Goal: Task Accomplishment & Management: Complete application form

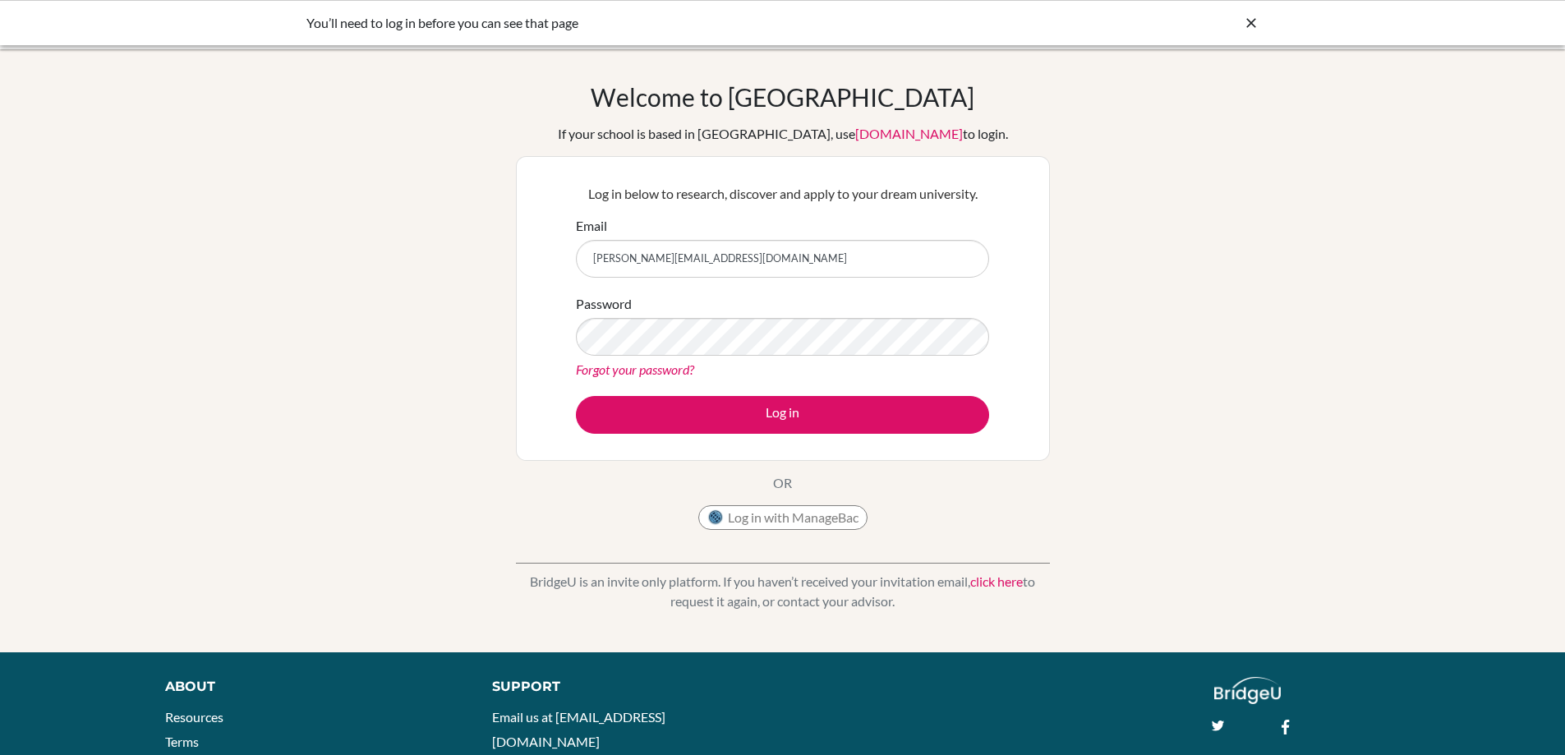
click at [576, 396] on button "Log in" at bounding box center [782, 415] width 413 height 38
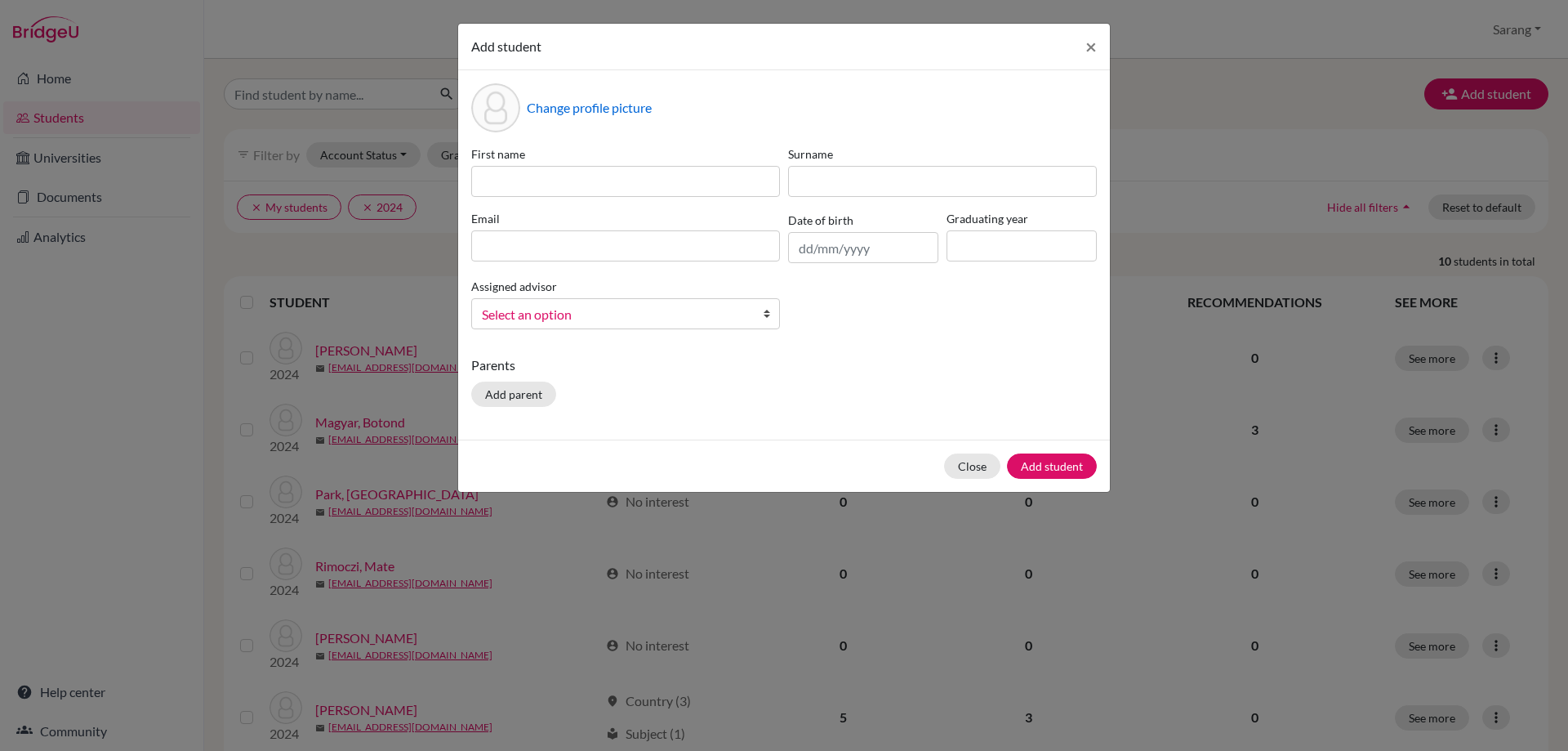
click at [572, 304] on span "Select an option" at bounding box center [615, 314] width 266 height 21
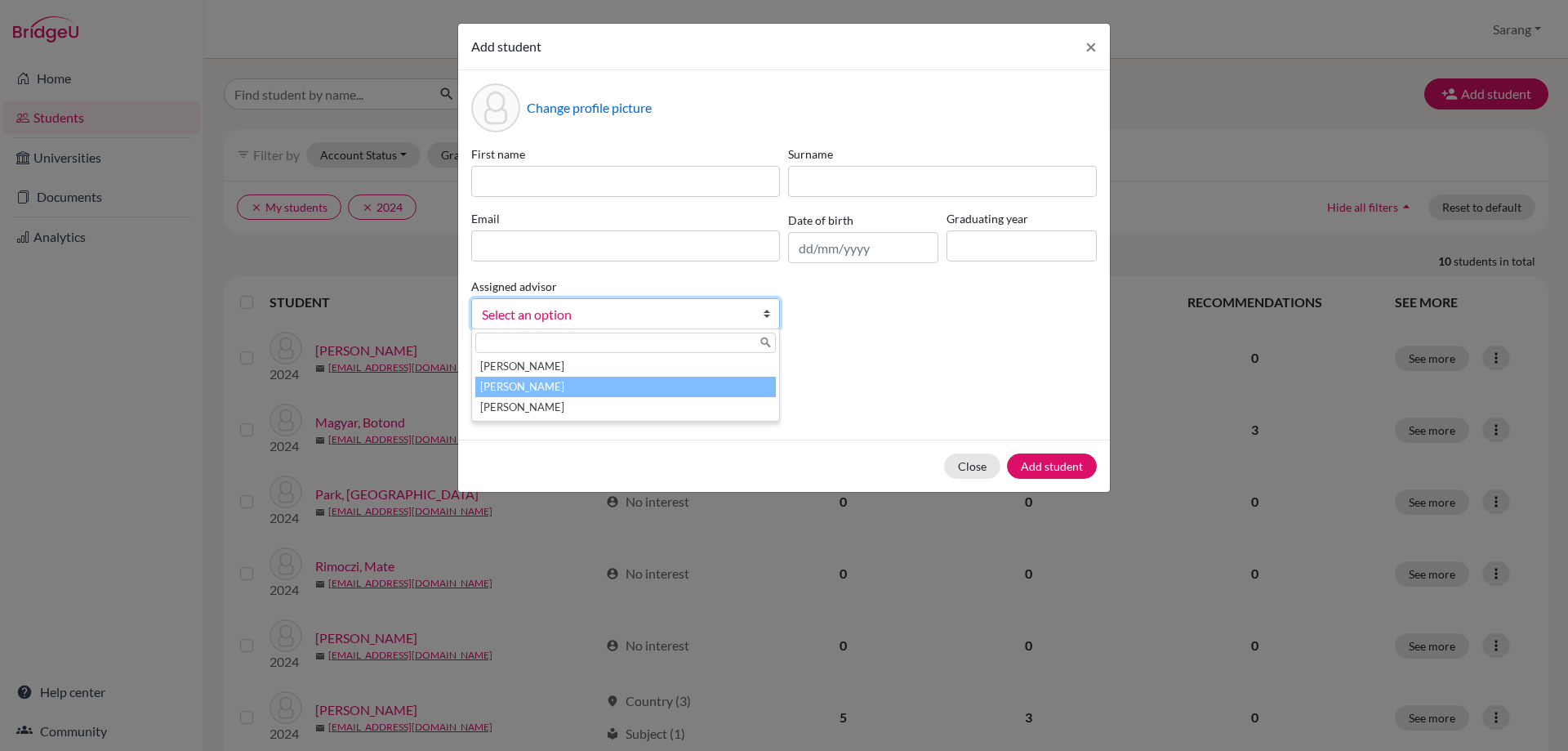
click at [553, 378] on li "Hong, Sarang" at bounding box center [625, 387] width 300 height 21
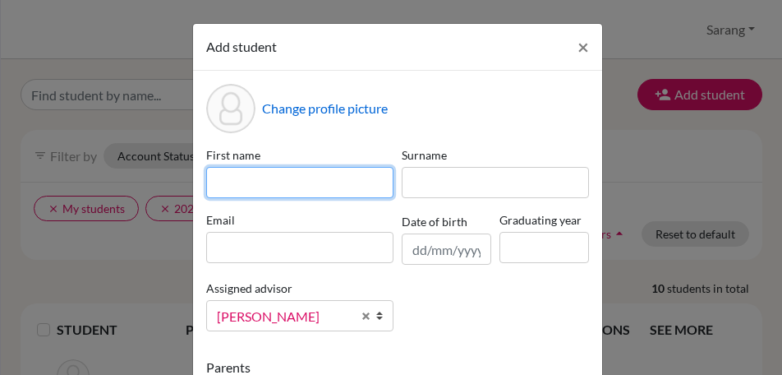
click at [302, 186] on input at bounding box center [299, 182] width 187 height 31
type input "Dominik"
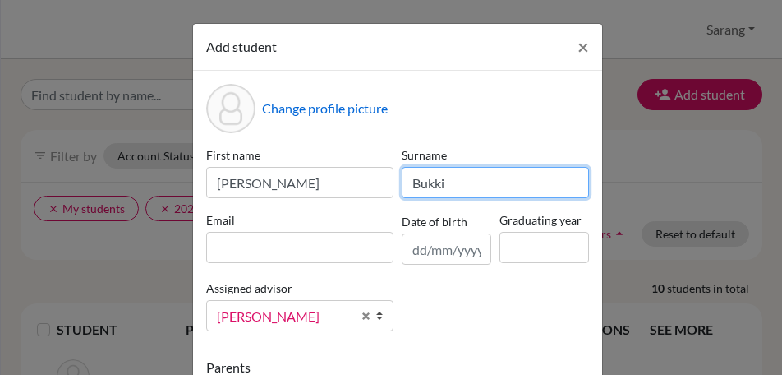
type input "Bukki"
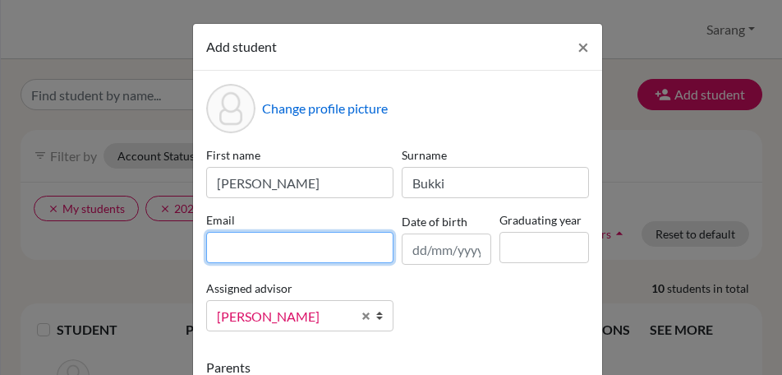
click at [320, 251] on input at bounding box center [299, 247] width 187 height 31
type input "dominik.bu1851@ggis.hu"
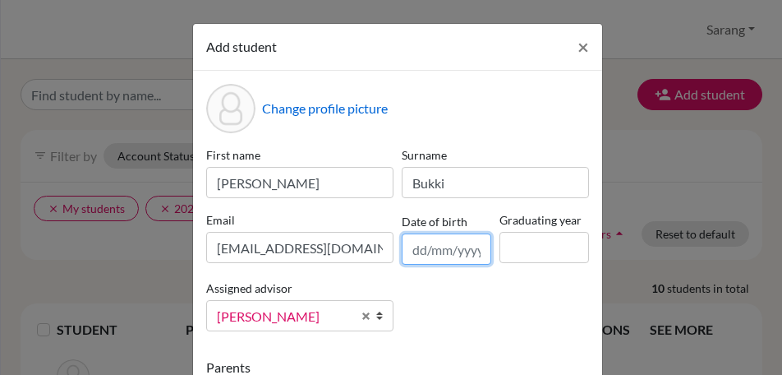
click at [421, 252] on input "text" at bounding box center [447, 248] width 90 height 31
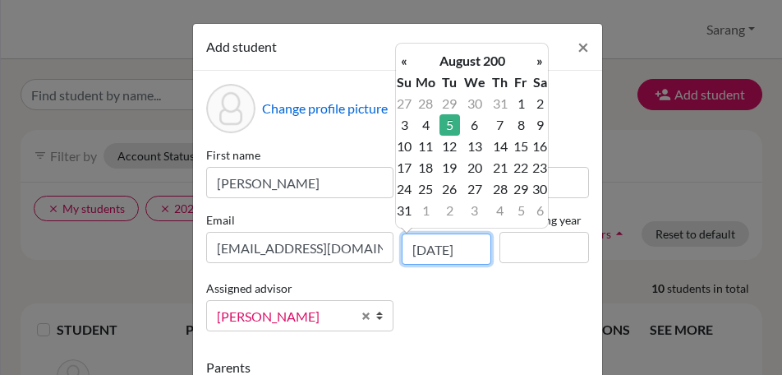
scroll to position [0, 2]
click at [403, 60] on th "«" at bounding box center [404, 60] width 16 height 21
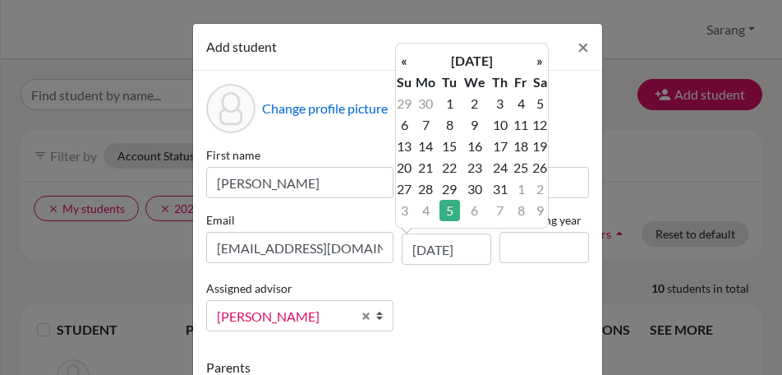
click at [403, 60] on th "«" at bounding box center [404, 60] width 16 height 21
click at [430, 126] on td "5" at bounding box center [425, 124] width 27 height 21
type input "05/05/2008"
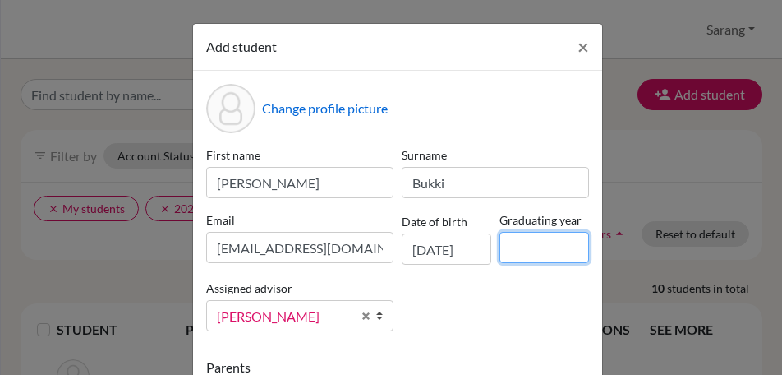
click at [522, 251] on input at bounding box center [544, 247] width 90 height 31
type input "2026"
click at [465, 324] on div "First name Dominik Surname Bukki Email dominik.bu1851@ggis.hu Date of birth 05/…" at bounding box center [397, 245] width 391 height 198
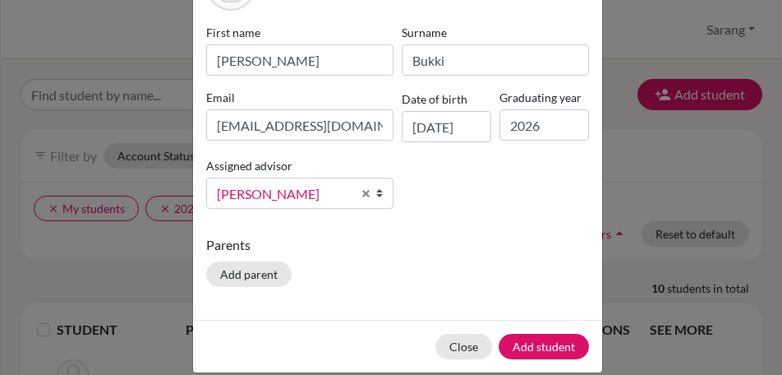
scroll to position [144, 0]
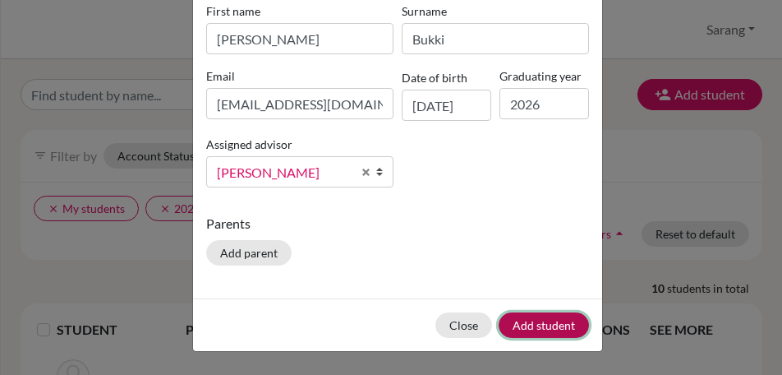
click at [530, 329] on button "Add student" at bounding box center [544, 324] width 90 height 25
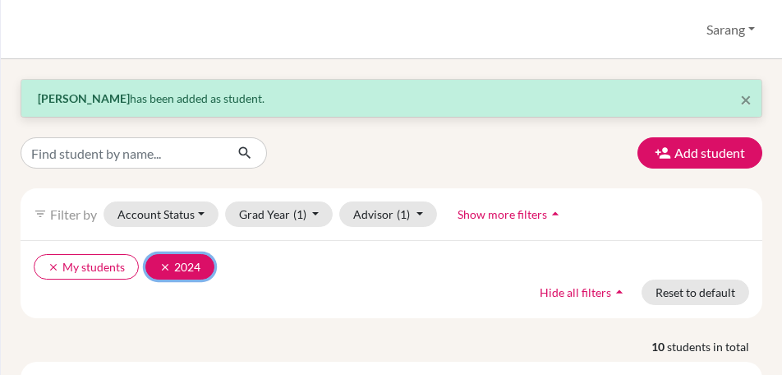
click at [159, 266] on icon "clear" at bounding box center [164, 266] width 11 height 11
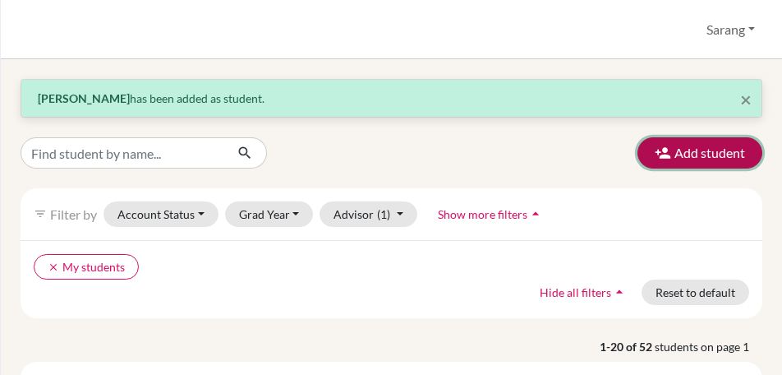
click at [676, 155] on button "Add student" at bounding box center [699, 152] width 125 height 31
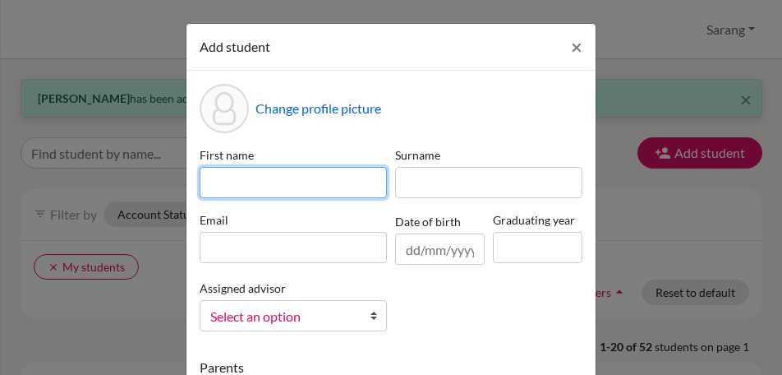
click at [273, 189] on input at bounding box center [293, 182] width 187 height 31
type input "Mate"
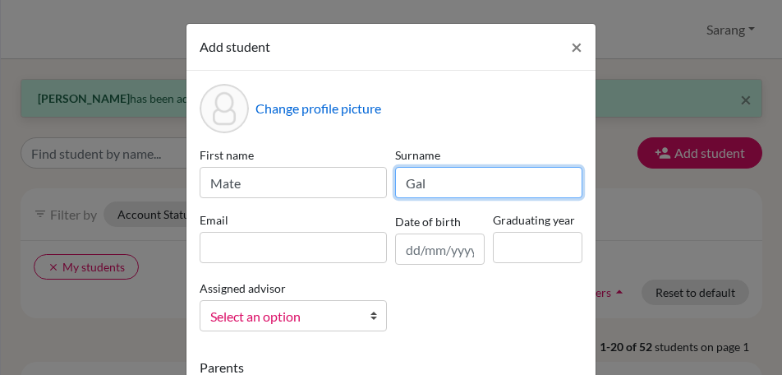
type input "Gal"
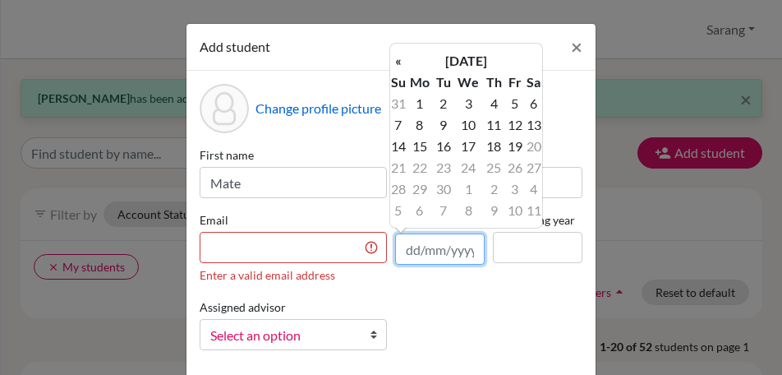
click at [422, 249] on input "text" at bounding box center [440, 248] width 90 height 31
click at [436, 247] on input "14/062008" at bounding box center [440, 248] width 90 height 31
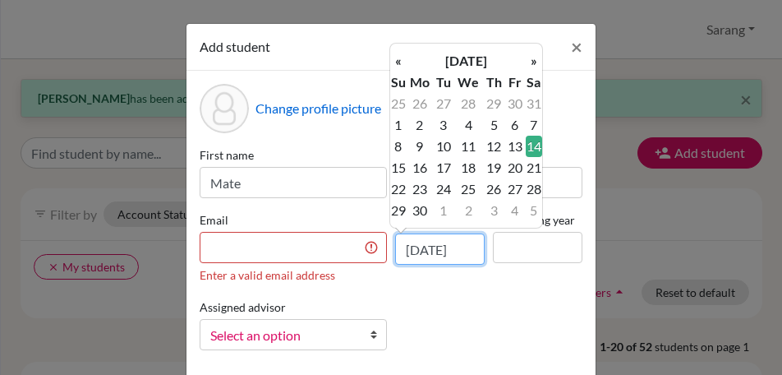
type input "14/06/2008"
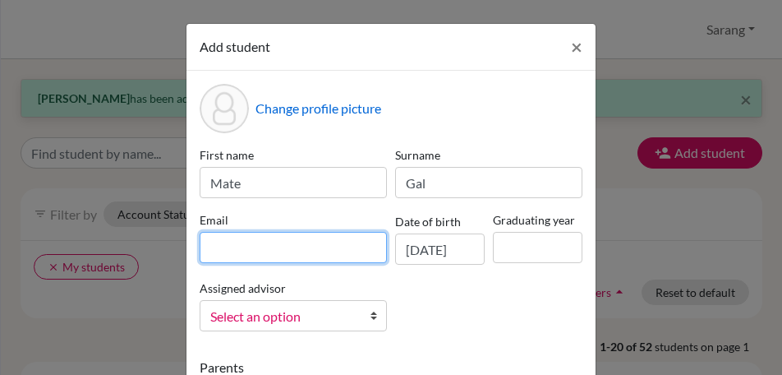
click at [266, 255] on input at bounding box center [293, 247] width 187 height 31
type input "mate.ga1665@ggis.hu"
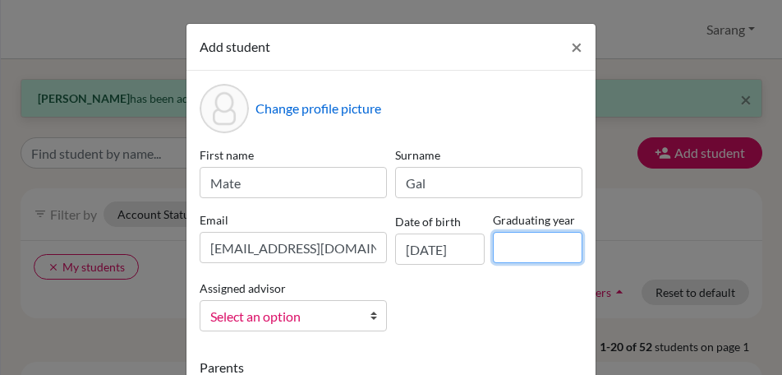
click at [540, 251] on input at bounding box center [538, 247] width 90 height 31
type input "2026"
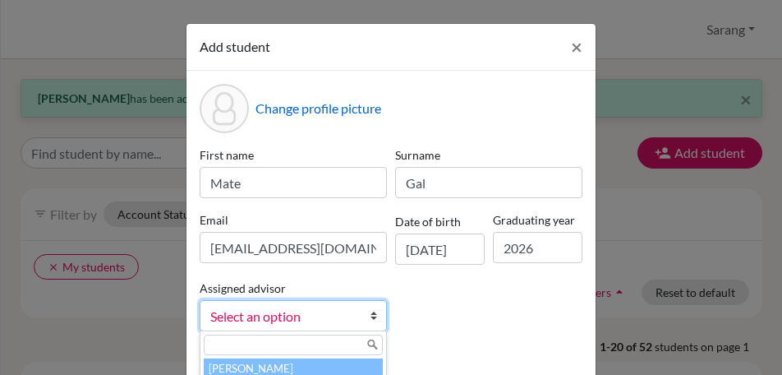
click at [299, 319] on span "Select an option" at bounding box center [282, 316] width 145 height 21
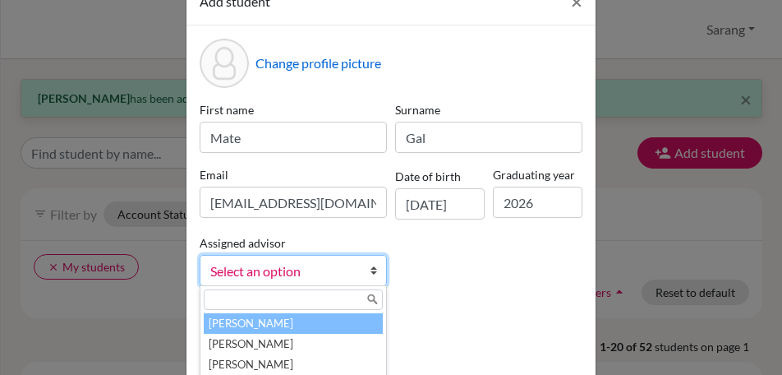
scroll to position [82, 0]
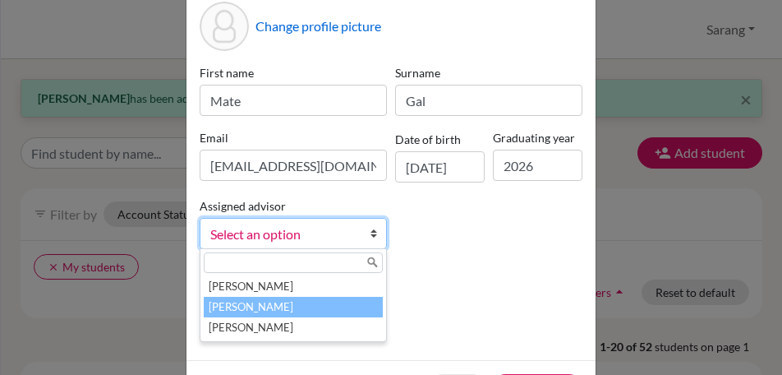
click at [318, 303] on li "Hong, Sarang" at bounding box center [293, 306] width 179 height 21
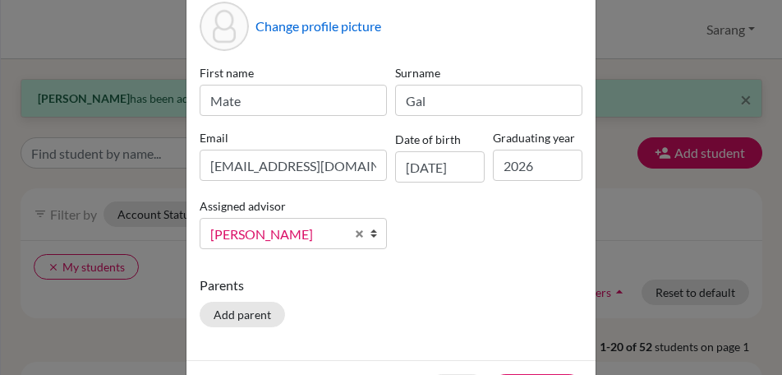
click at [456, 284] on p "Parents" at bounding box center [391, 285] width 383 height 20
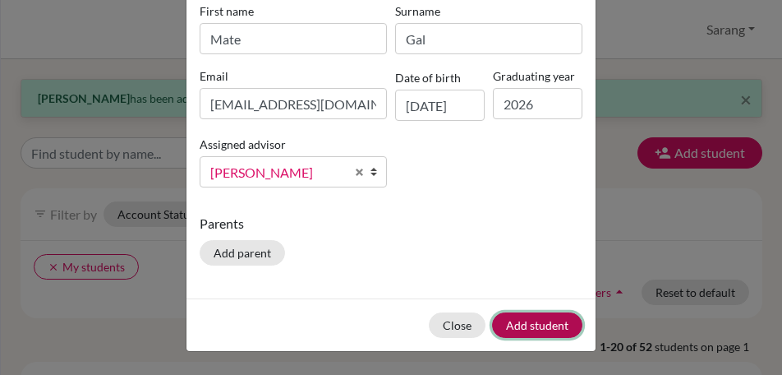
click at [557, 323] on button "Add student" at bounding box center [537, 324] width 90 height 25
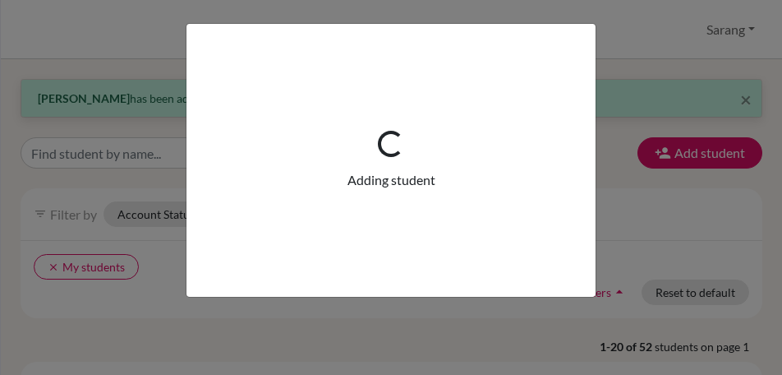
scroll to position [0, 0]
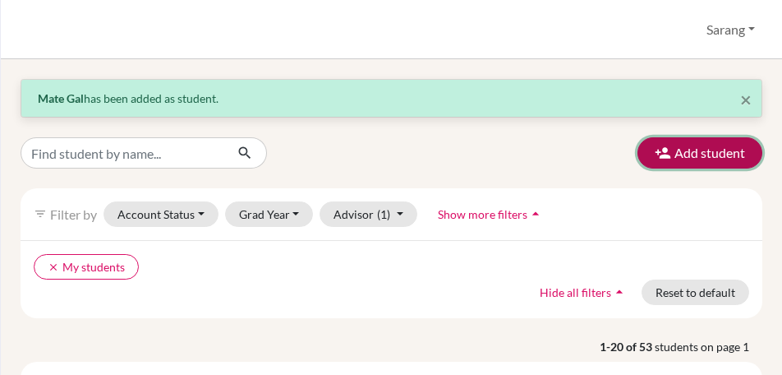
click at [696, 156] on button "Add student" at bounding box center [699, 152] width 125 height 31
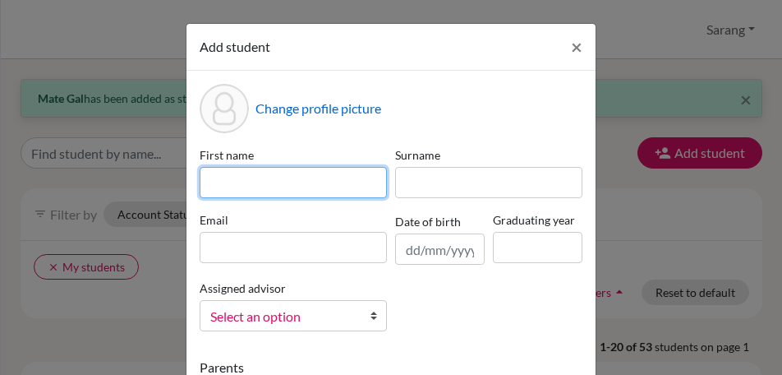
click at [226, 182] on input at bounding box center [293, 182] width 187 height 31
type input "Sungjin"
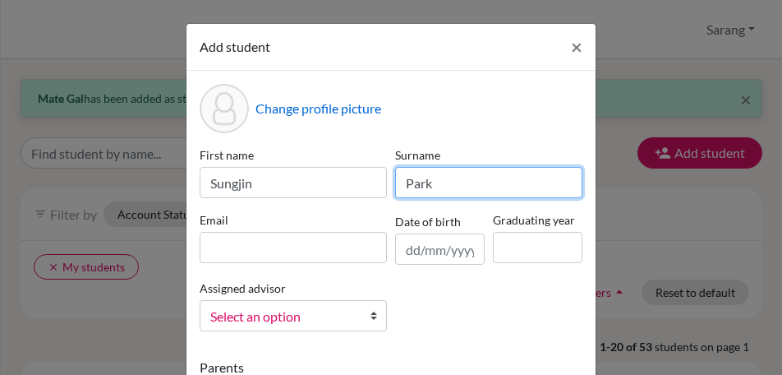
type input "Park"
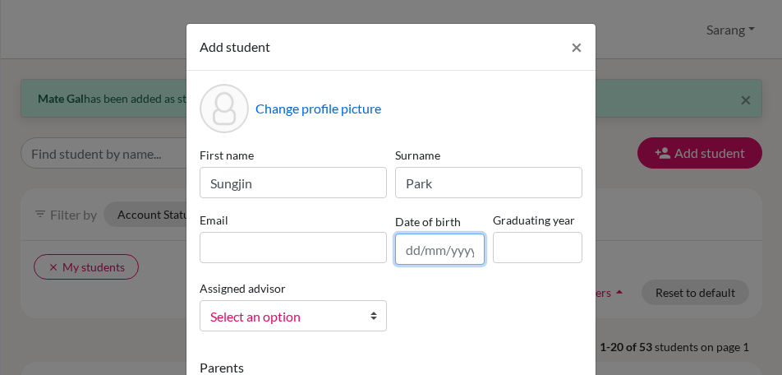
click at [408, 255] on input "text" at bounding box center [440, 248] width 90 height 31
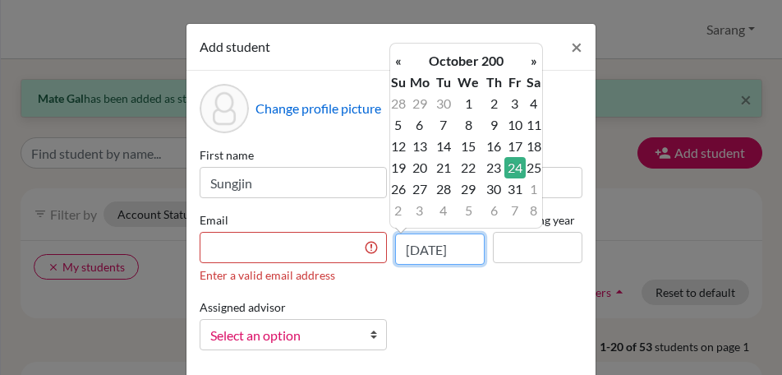
scroll to position [0, 2]
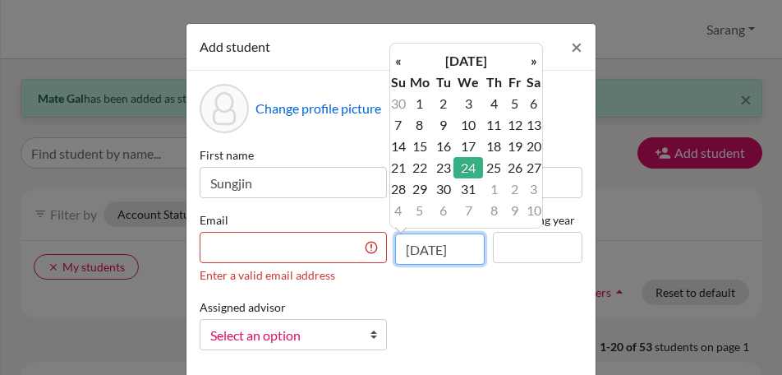
type input "24/10/2007"
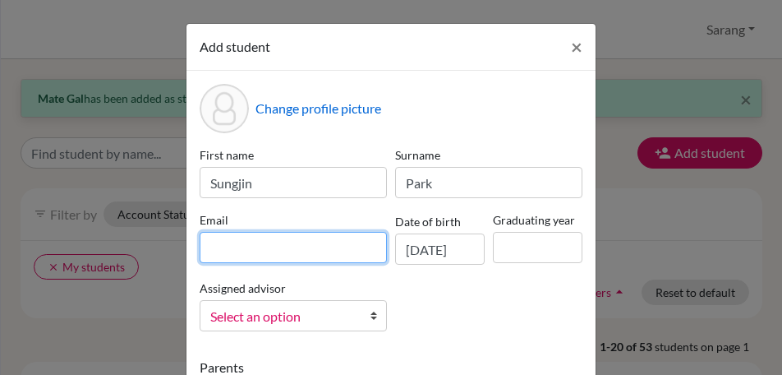
click at [277, 255] on input at bounding box center [293, 247] width 187 height 31
type input "sungjin.pa1824@ggis.hu"
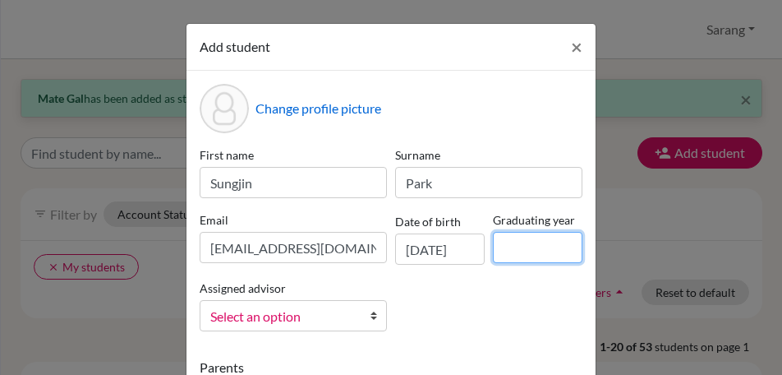
click at [535, 260] on input at bounding box center [538, 247] width 90 height 31
type input "2026"
click at [334, 319] on span "Select an option" at bounding box center [282, 316] width 145 height 21
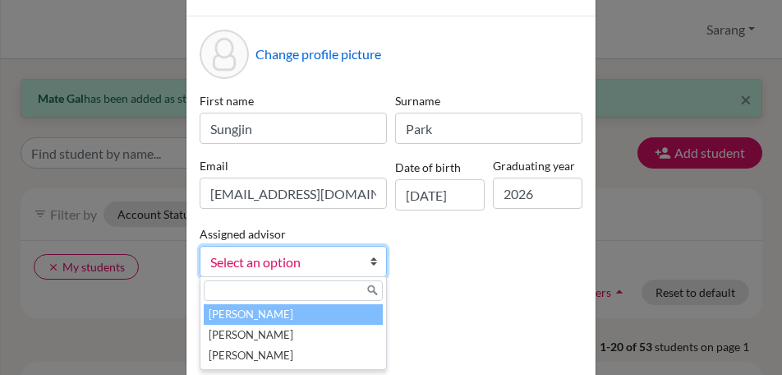
scroll to position [82, 0]
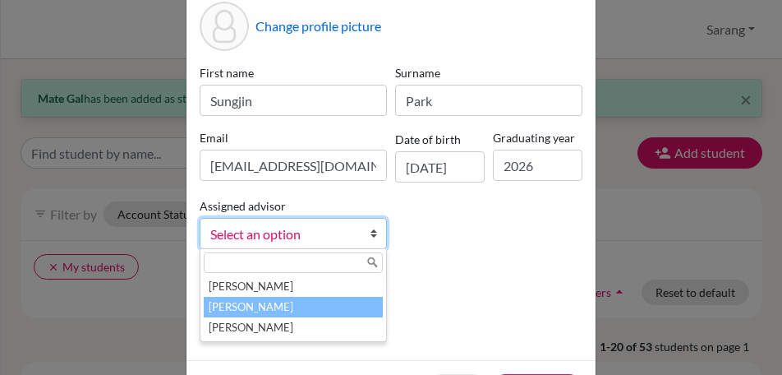
click at [326, 298] on li "Hong, Sarang" at bounding box center [293, 306] width 179 height 21
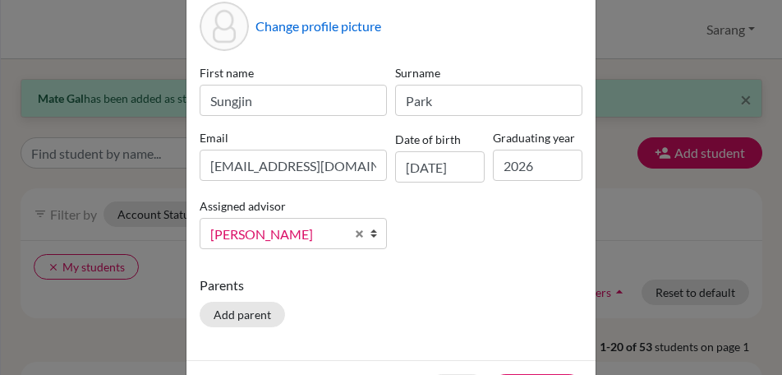
click at [513, 283] on p "Parents" at bounding box center [391, 285] width 383 height 20
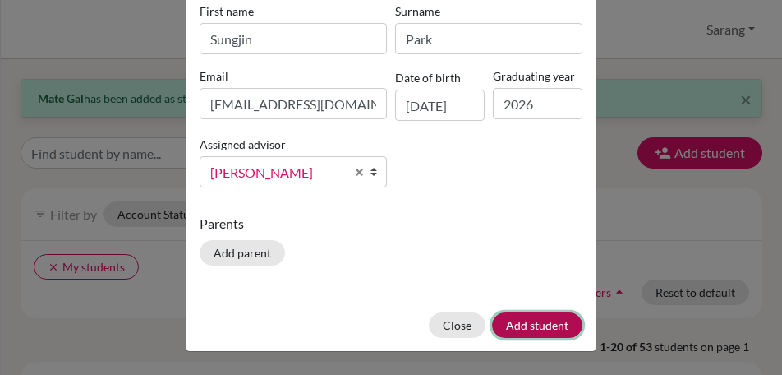
click at [530, 324] on button "Add student" at bounding box center [537, 324] width 90 height 25
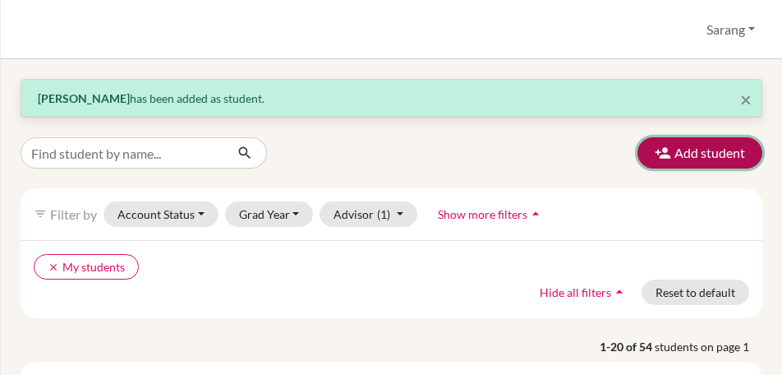
click at [681, 154] on button "Add student" at bounding box center [699, 152] width 125 height 31
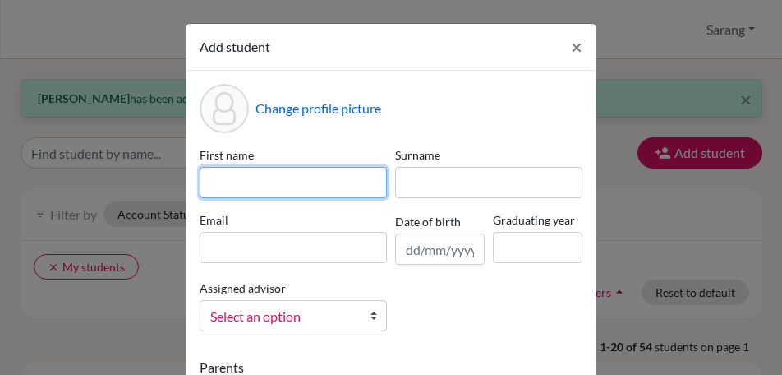
click at [279, 183] on input at bounding box center [293, 182] width 187 height 31
type input "Elizabeth"
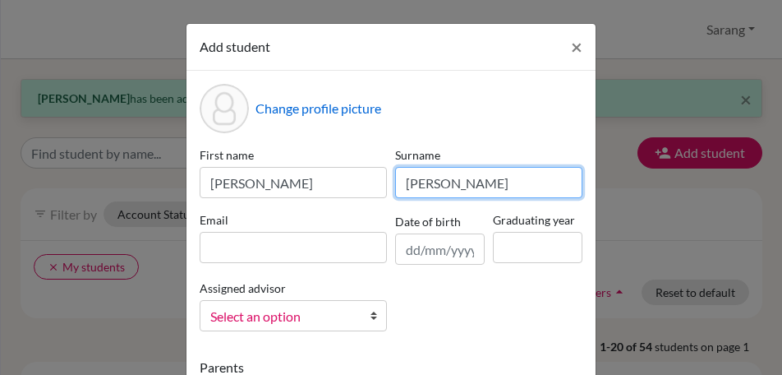
type input "Schirmer"
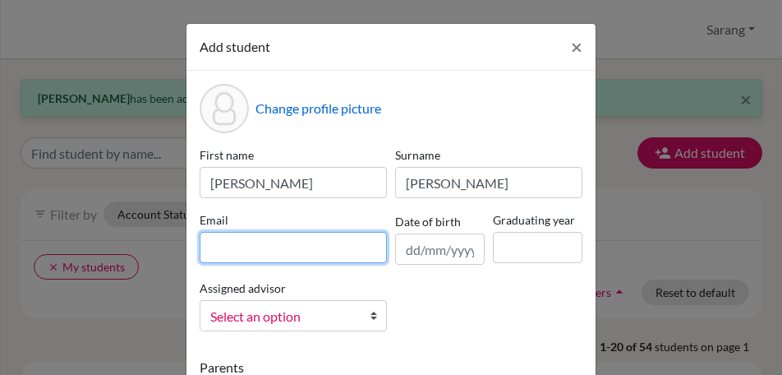
click at [264, 246] on input at bounding box center [293, 247] width 187 height 31
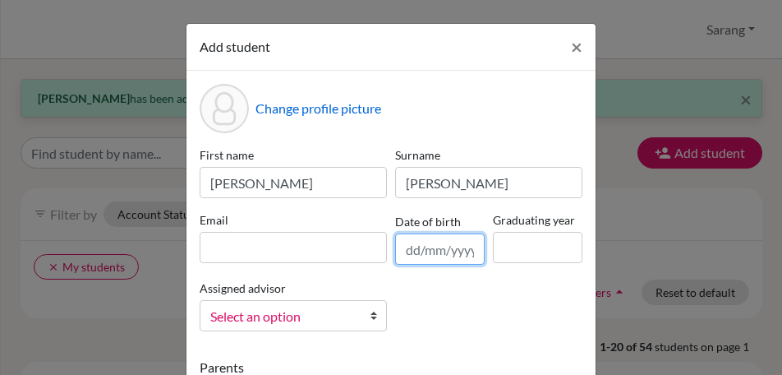
drag, startPoint x: 439, startPoint y: 251, endPoint x: 398, endPoint y: 235, distance: 43.5
click at [439, 251] on input "text" at bounding box center [440, 248] width 90 height 31
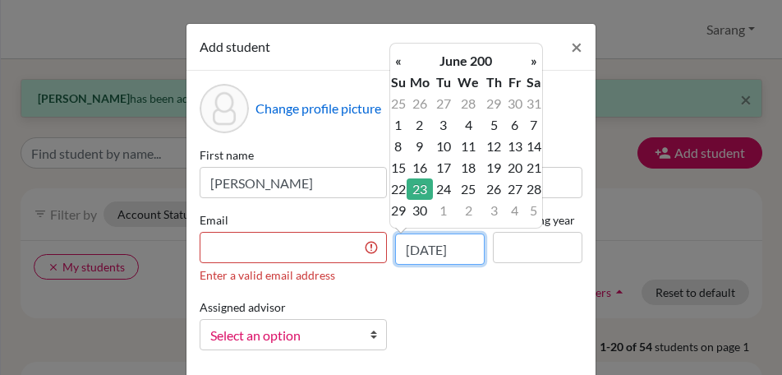
scroll to position [0, 2]
type input "23/06/2008"
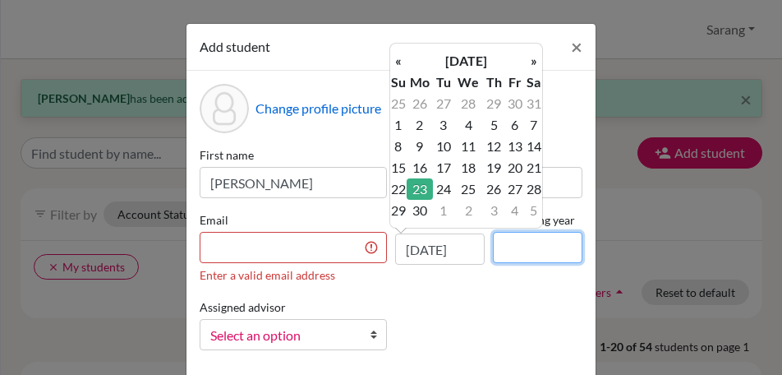
click at [539, 258] on input at bounding box center [538, 247] width 90 height 31
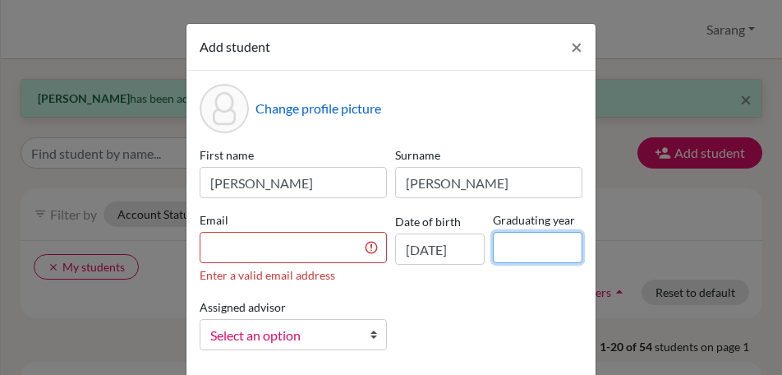
scroll to position [0, 0]
type input "2026"
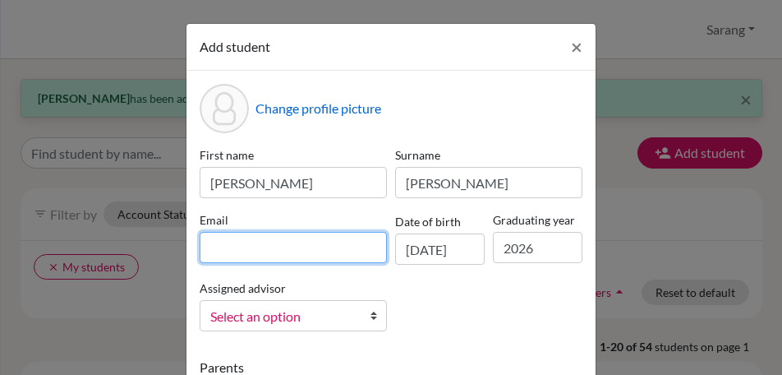
click at [291, 249] on input at bounding box center [293, 247] width 187 height 31
type input "elizabeth.sc1251@ggis.hu"
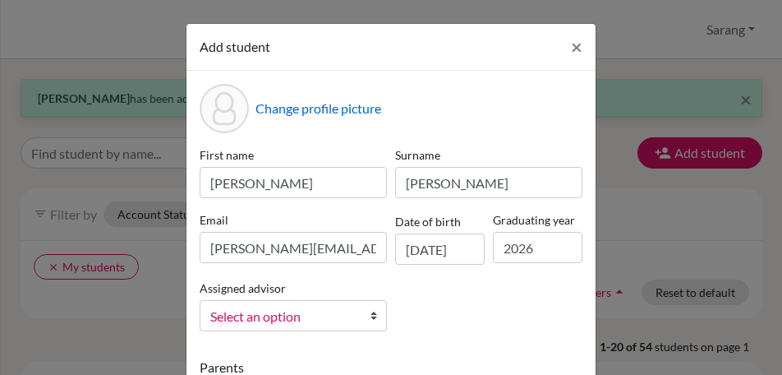
click at [314, 311] on span "Select an option" at bounding box center [282, 316] width 145 height 21
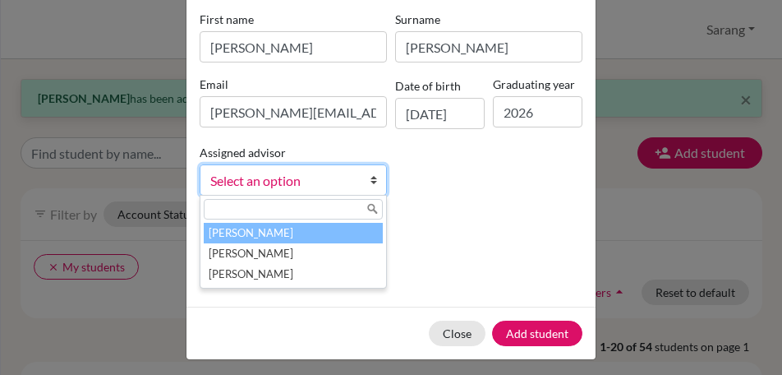
scroll to position [144, 0]
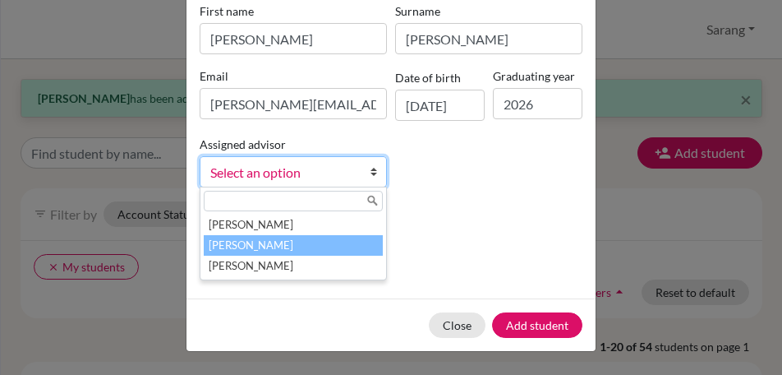
click at [319, 244] on li "Hong, Sarang" at bounding box center [293, 245] width 179 height 21
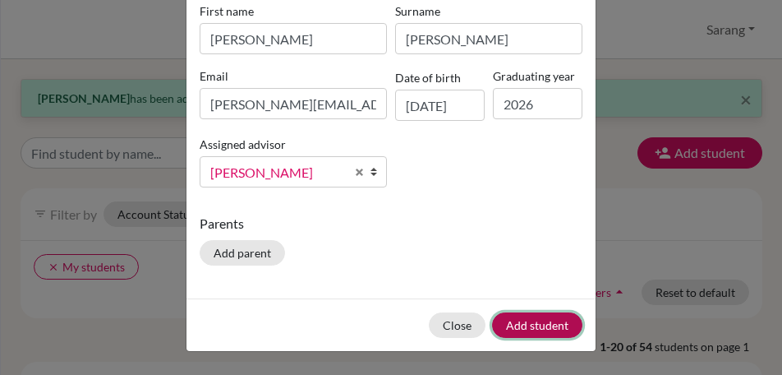
click at [543, 322] on button "Add student" at bounding box center [537, 324] width 90 height 25
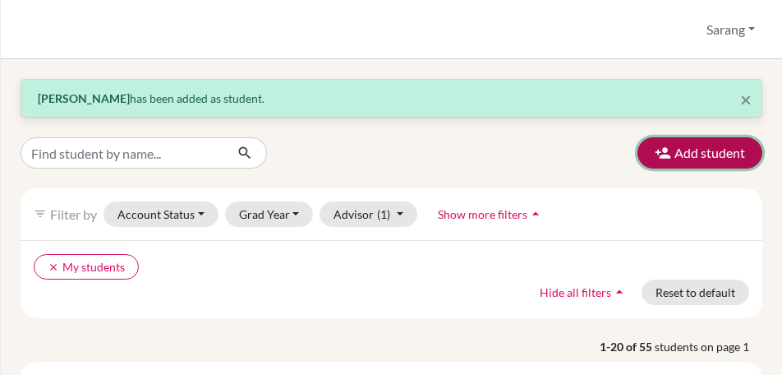
click at [684, 145] on button "Add student" at bounding box center [699, 152] width 125 height 31
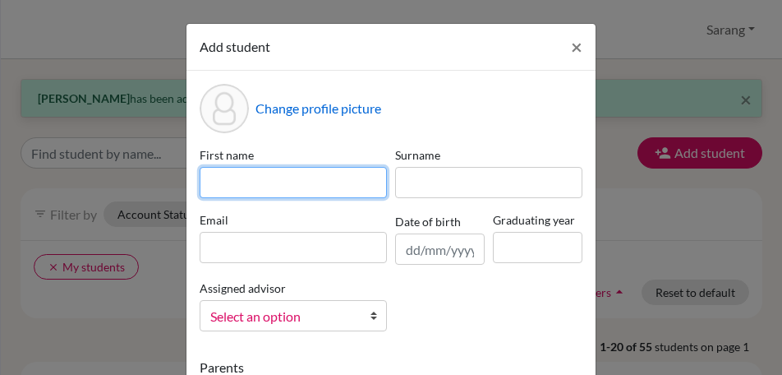
click at [298, 182] on input at bounding box center [293, 182] width 187 height 31
type input "Izabel"
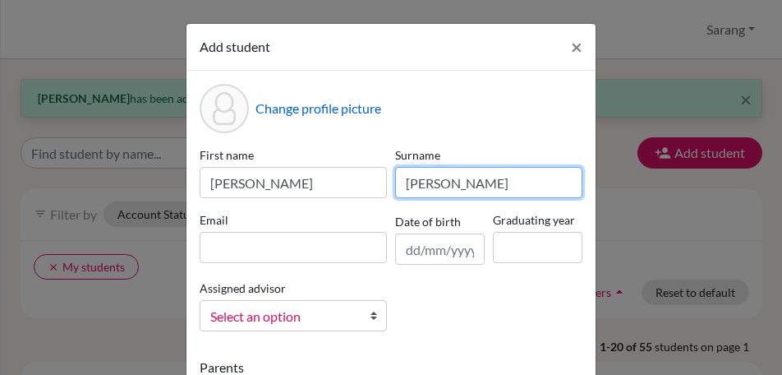
type input "Schirmer"
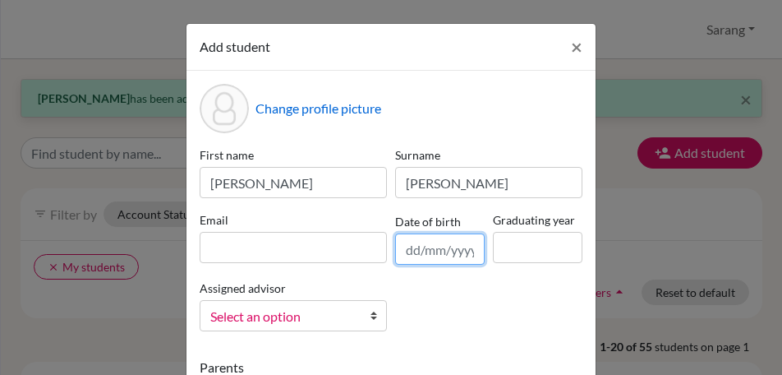
click at [420, 249] on input "text" at bounding box center [440, 248] width 90 height 31
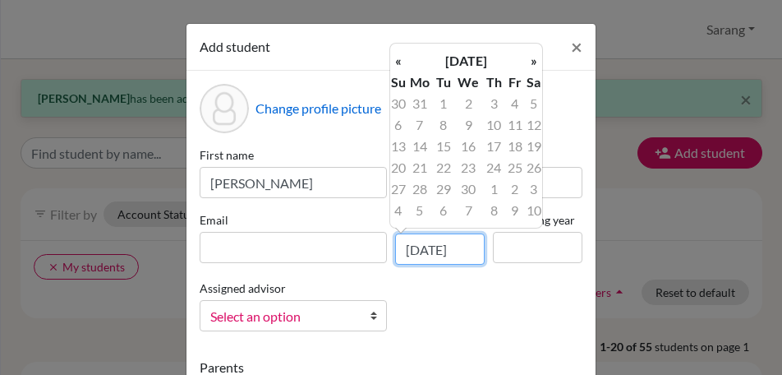
scroll to position [0, 2]
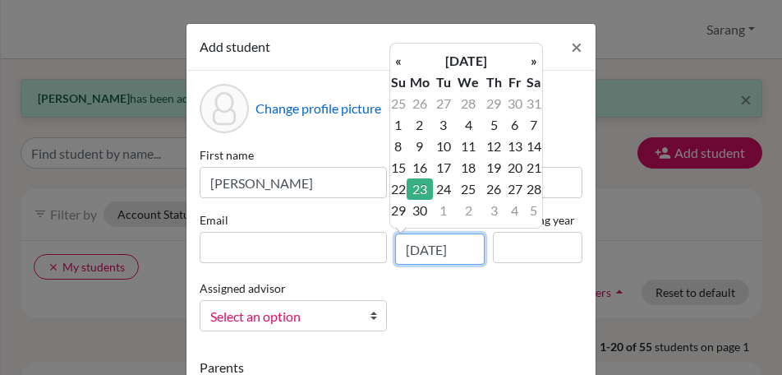
type input "23/06/2008"
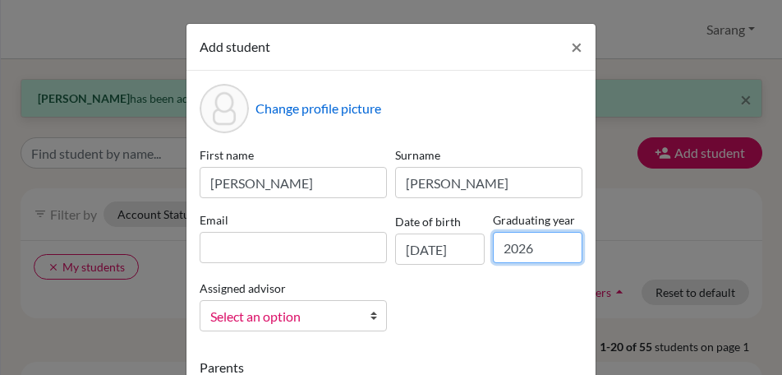
type input "2026"
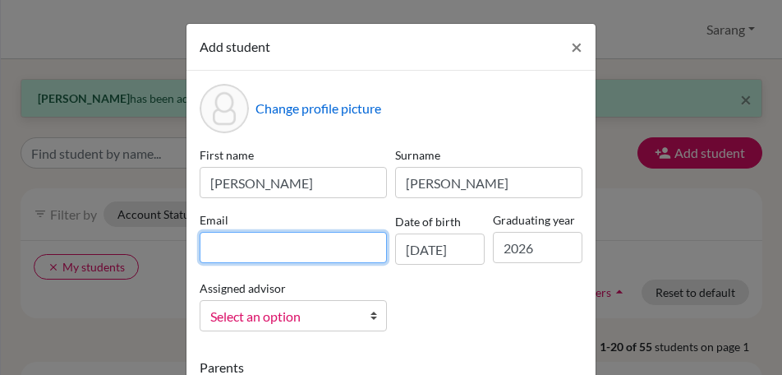
drag, startPoint x: 292, startPoint y: 252, endPoint x: 191, endPoint y: 240, distance: 102.6
click at [292, 252] on input at bounding box center [293, 247] width 187 height 31
type input "izabel.sc1250@ggis.hu"
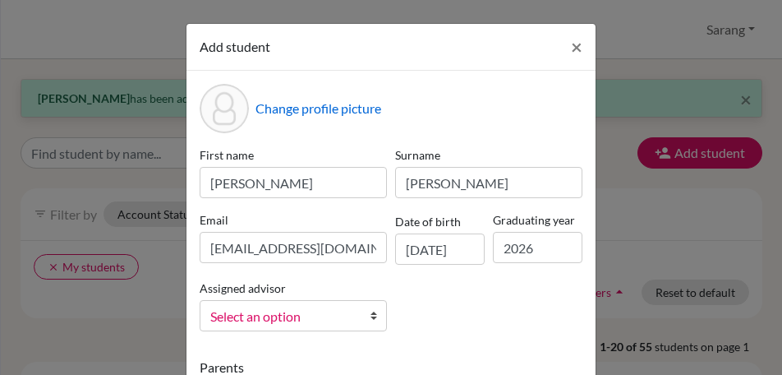
click at [297, 319] on span "Select an option" at bounding box center [282, 316] width 145 height 21
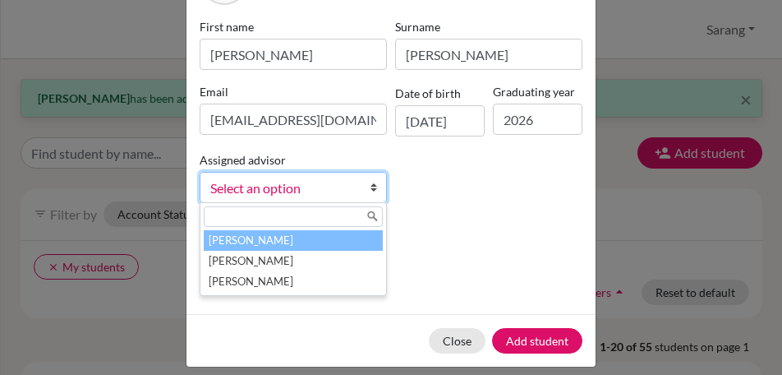
scroll to position [144, 0]
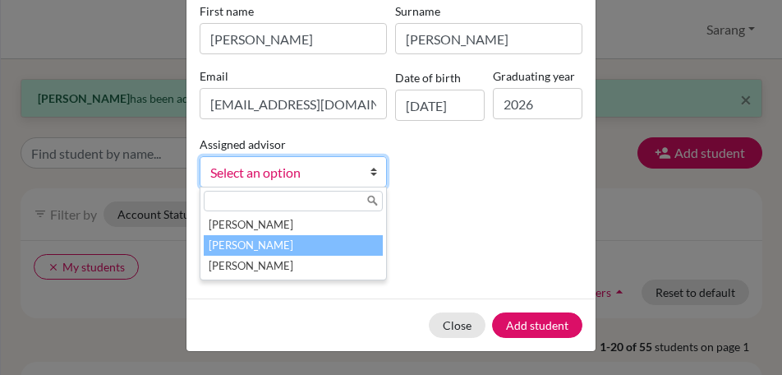
click at [321, 245] on li "Hong, Sarang" at bounding box center [293, 245] width 179 height 21
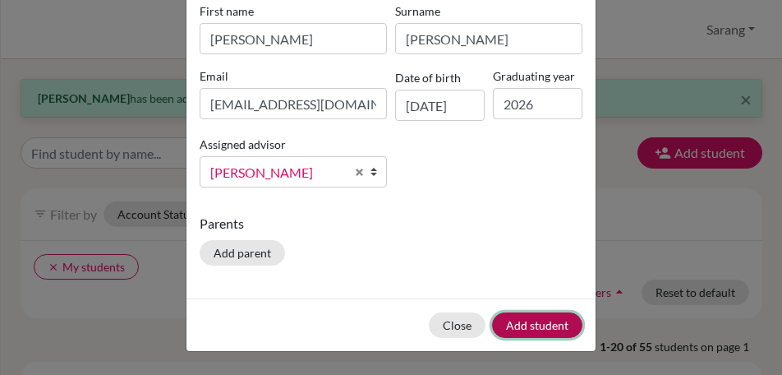
click at [524, 322] on button "Add student" at bounding box center [537, 324] width 90 height 25
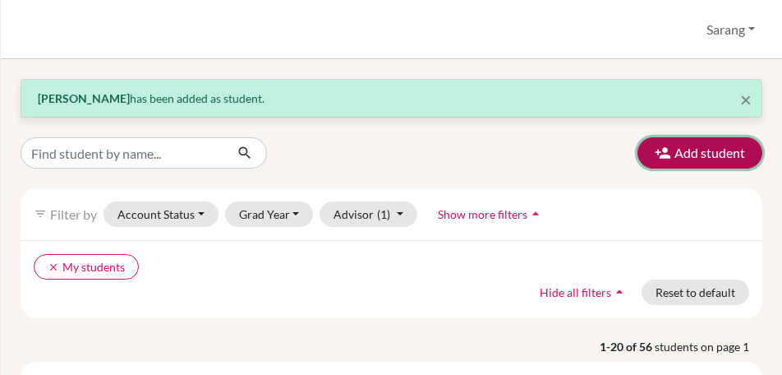
click at [703, 154] on button "Add student" at bounding box center [699, 152] width 125 height 31
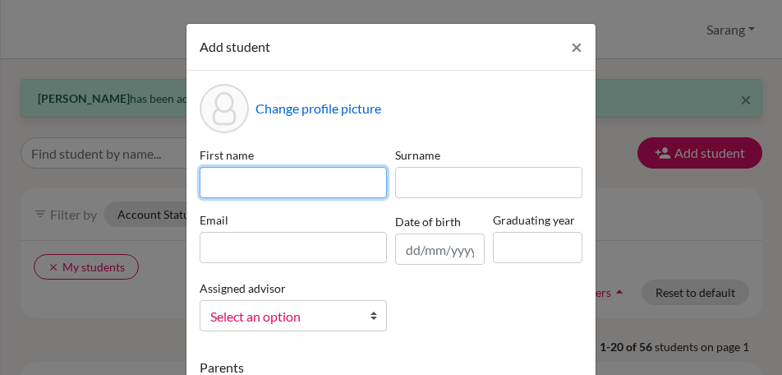
click at [289, 183] on input at bounding box center [293, 182] width 187 height 31
type input "Borbala"
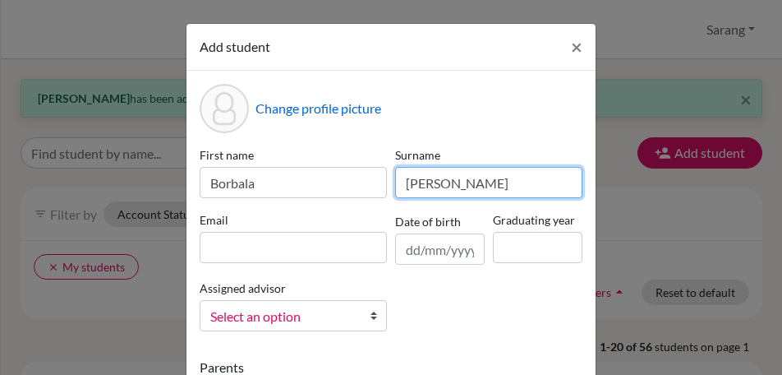
type input "Varga"
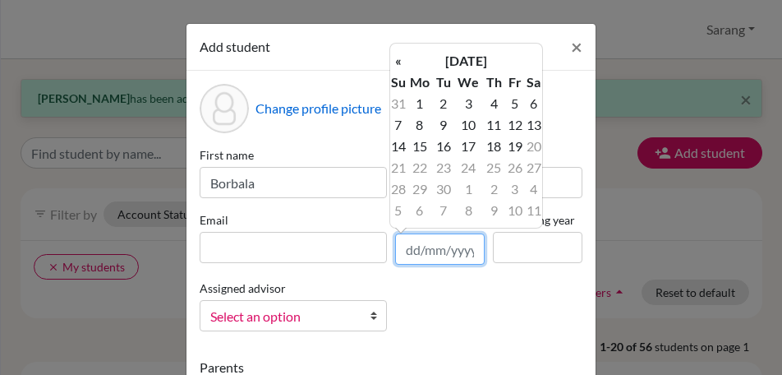
click at [423, 248] on input "text" at bounding box center [440, 248] width 90 height 31
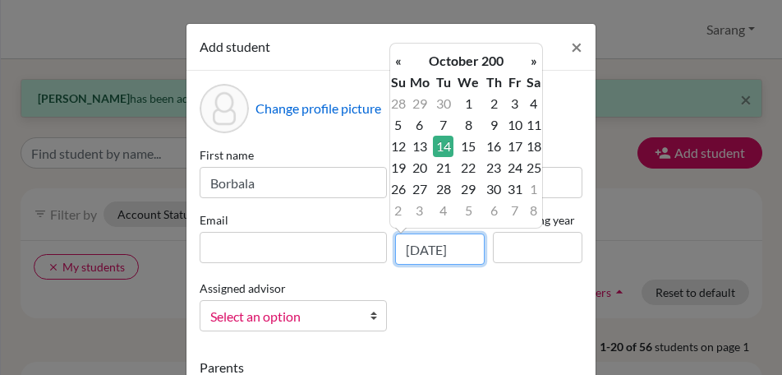
scroll to position [0, 2]
type input "14/10/2007"
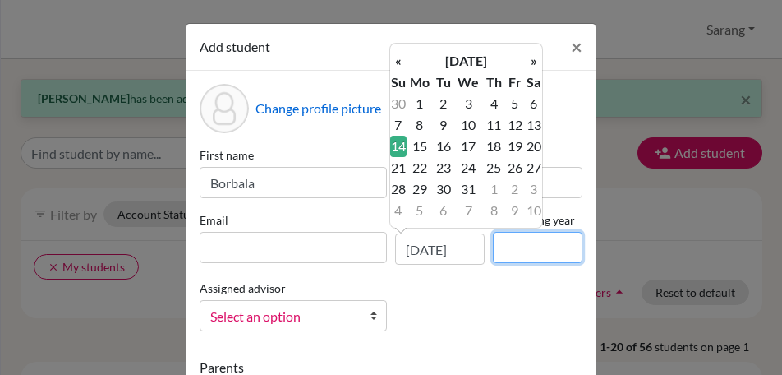
click at [550, 242] on input at bounding box center [538, 247] width 90 height 31
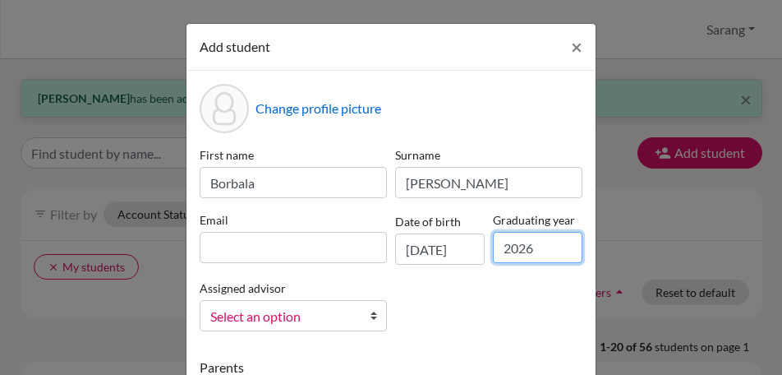
type input "2026"
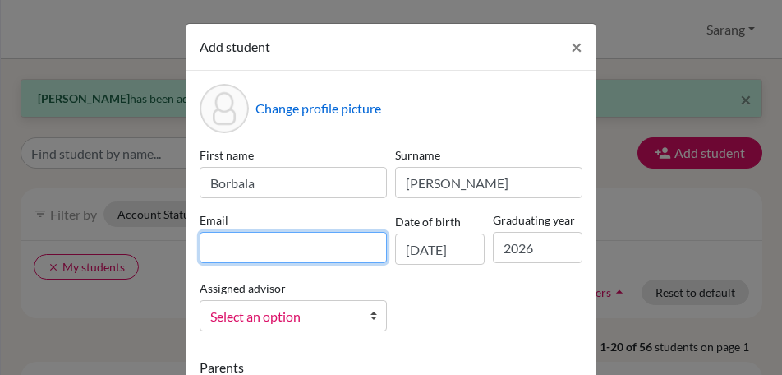
click at [346, 248] on input at bounding box center [293, 247] width 187 height 31
type input "borbala.va1383@ggis.hu"
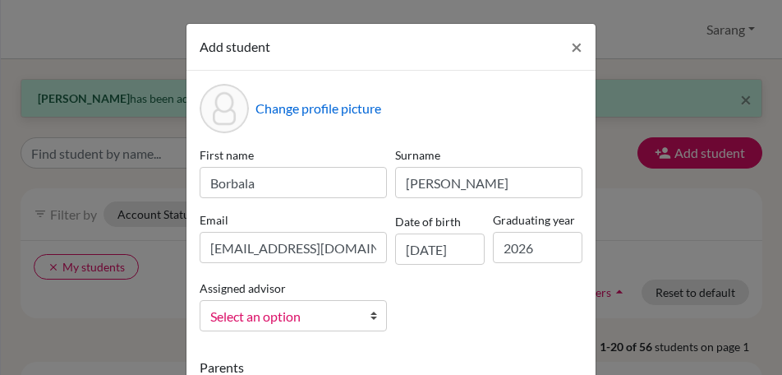
click at [271, 319] on span "Select an option" at bounding box center [282, 316] width 145 height 21
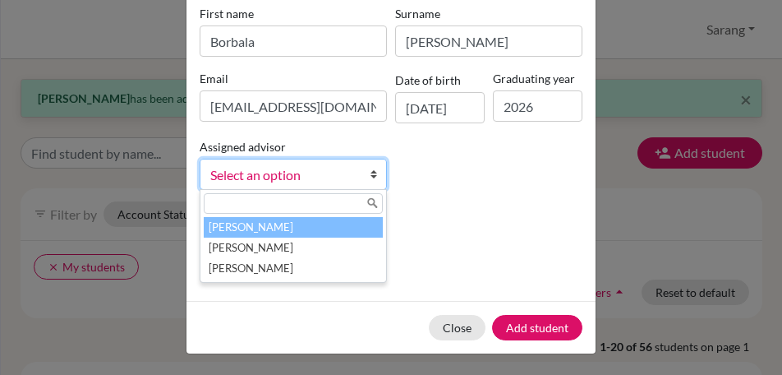
scroll to position [144, 0]
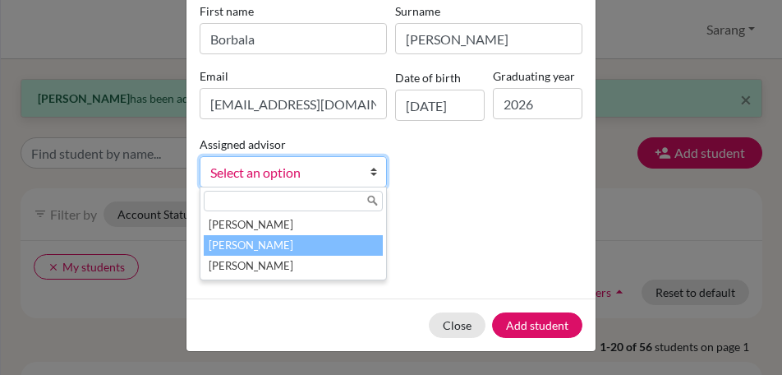
click at [335, 237] on li "Hong, Sarang" at bounding box center [293, 245] width 179 height 21
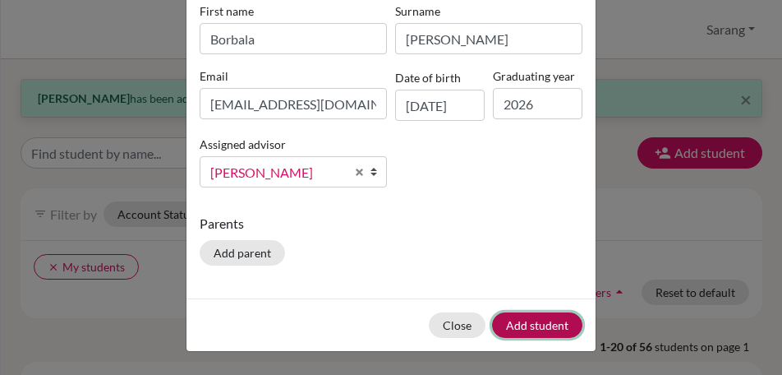
click at [536, 321] on button "Add student" at bounding box center [537, 324] width 90 height 25
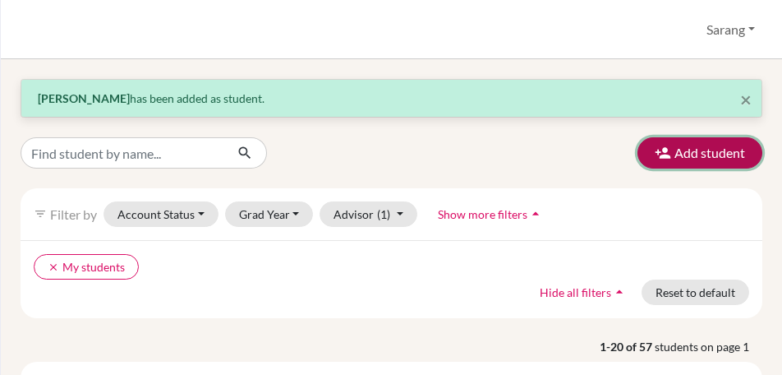
click at [693, 150] on button "Add student" at bounding box center [699, 152] width 125 height 31
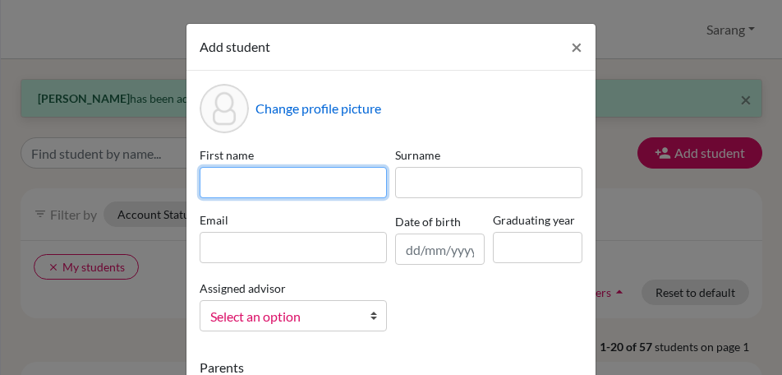
click at [223, 190] on input at bounding box center [293, 182] width 187 height 31
type input "Jihu"
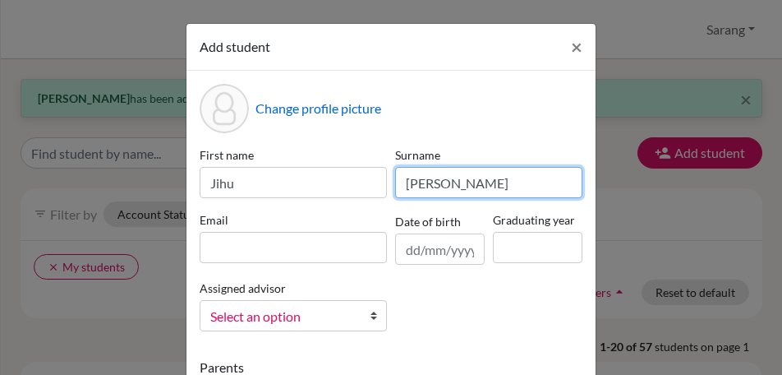
type input "Jang"
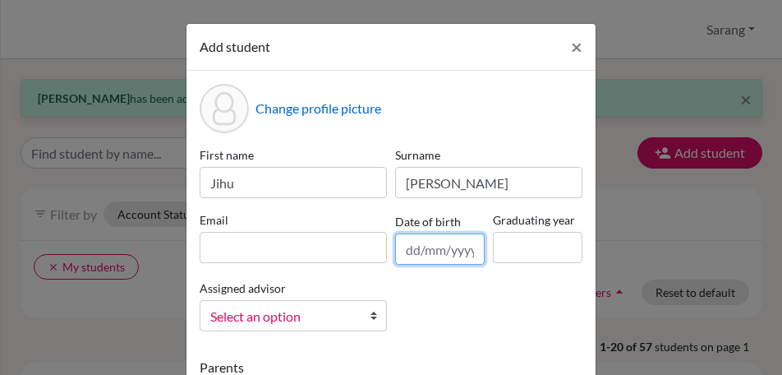
click at [457, 251] on input "text" at bounding box center [440, 248] width 90 height 31
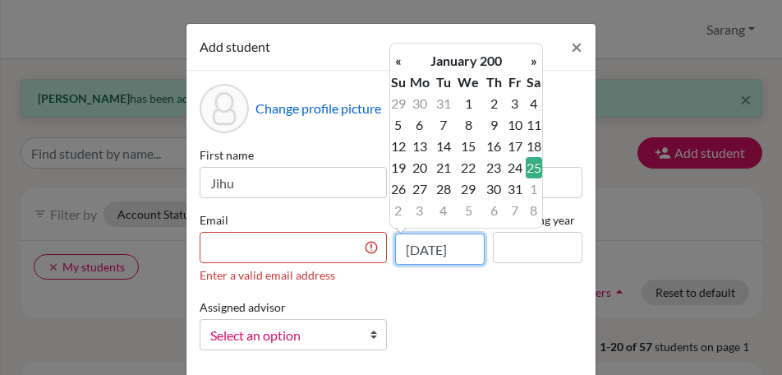
scroll to position [0, 2]
type input "25/01/2008"
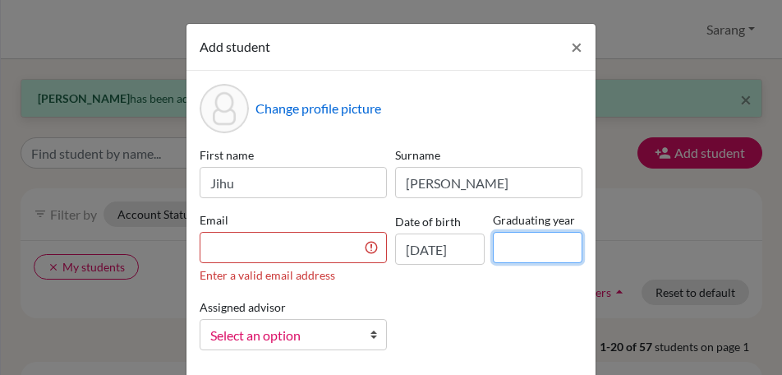
scroll to position [0, 0]
type input "2026"
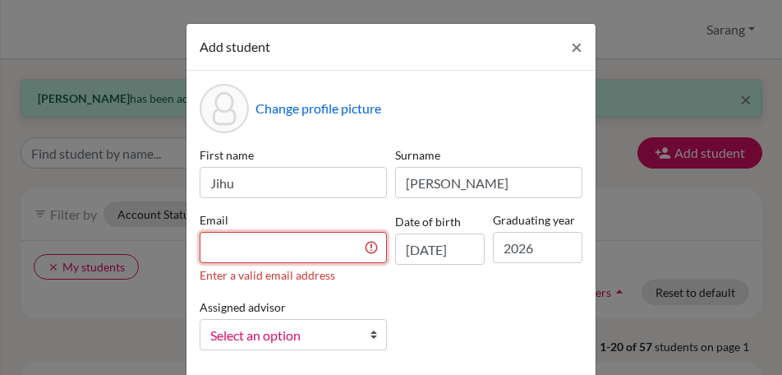
drag, startPoint x: 306, startPoint y: 245, endPoint x: 289, endPoint y: 241, distance: 16.8
click at [306, 245] on input at bounding box center [293, 247] width 187 height 31
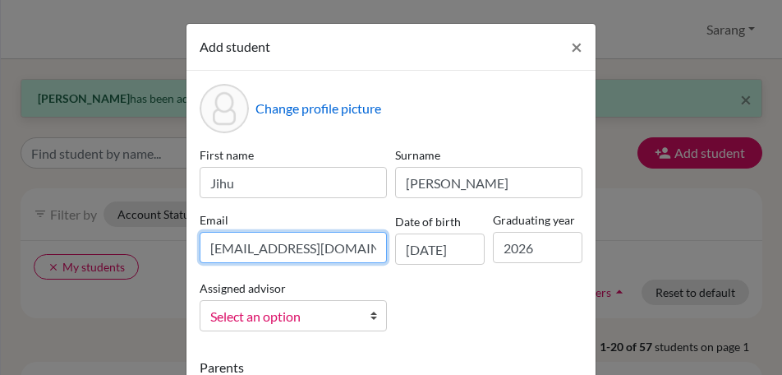
type input "jihu.ja1869@ggis.hu"
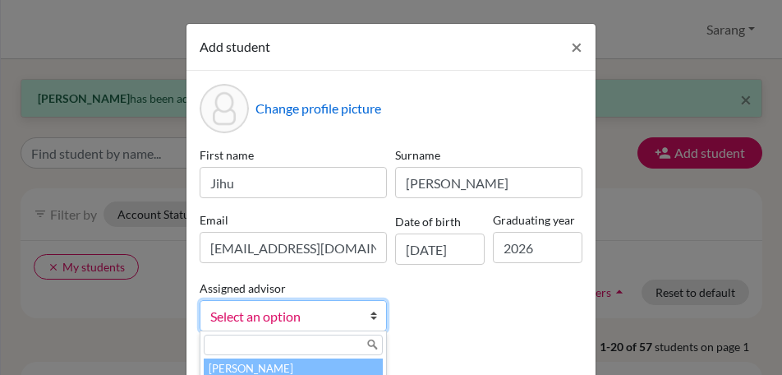
click at [326, 313] on span "Select an option" at bounding box center [282, 316] width 145 height 21
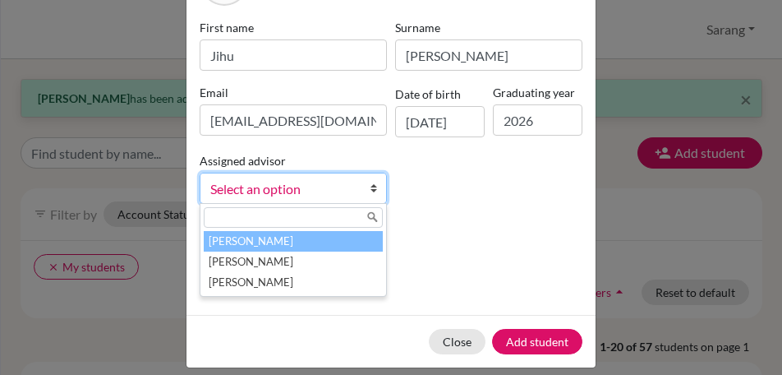
scroll to position [144, 0]
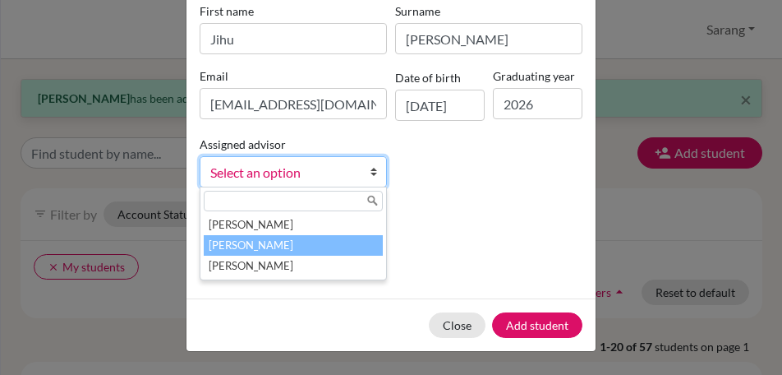
click at [362, 247] on li "Hong, Sarang" at bounding box center [293, 245] width 179 height 21
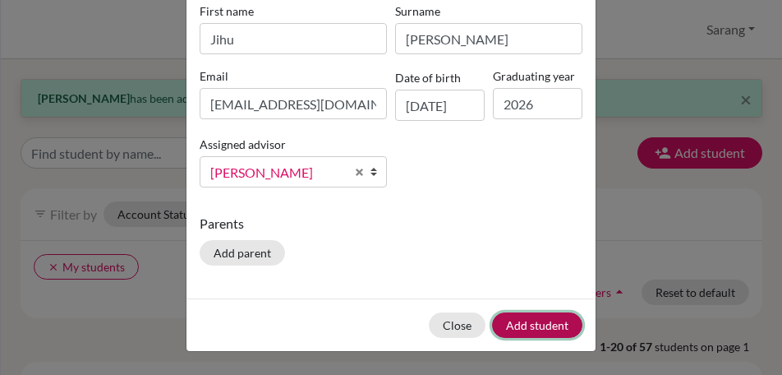
click at [567, 319] on button "Add student" at bounding box center [537, 324] width 90 height 25
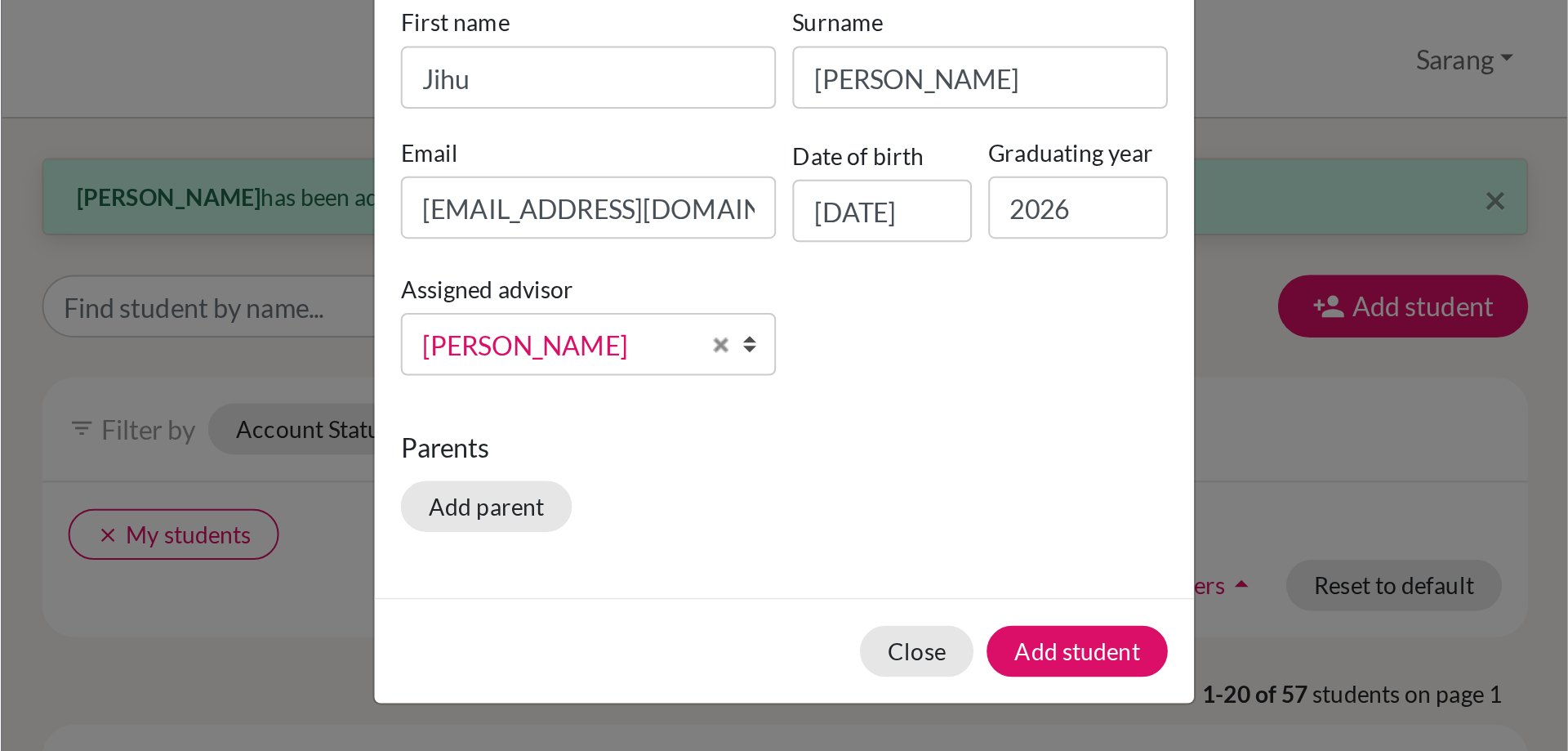
scroll to position [0, 0]
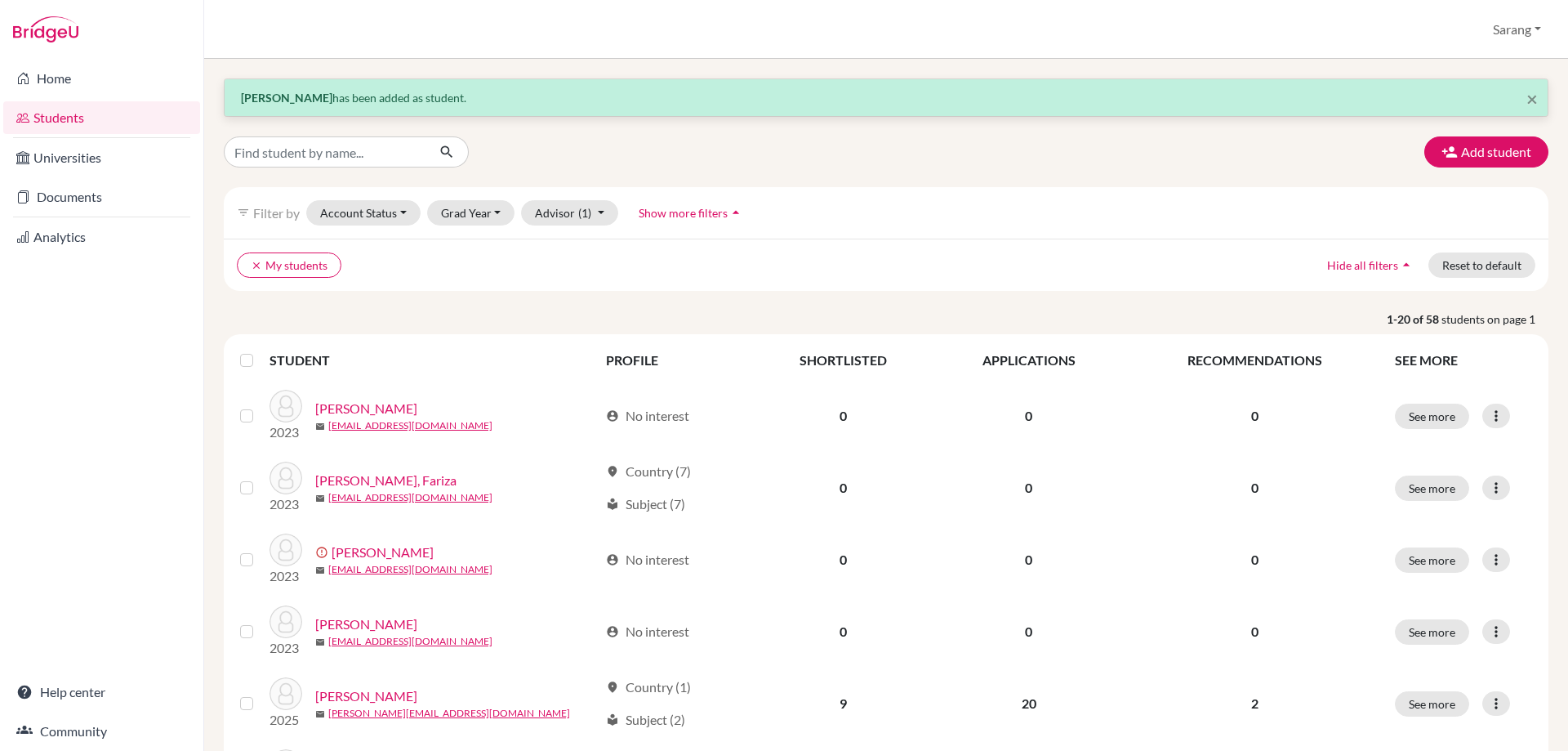
click at [1165, 189] on div "filter_list Filter by Account Status Active accounts Archived accounts Register…" at bounding box center [886, 213] width 1324 height 52
click at [491, 212] on button "Grad Year" at bounding box center [471, 212] width 88 height 25
click at [616, 235] on div "filter_list Filter by Account Status Active accounts Archived accounts Register…" at bounding box center [886, 213] width 1324 height 52
click at [262, 264] on button "clear My students" at bounding box center [288, 265] width 104 height 25
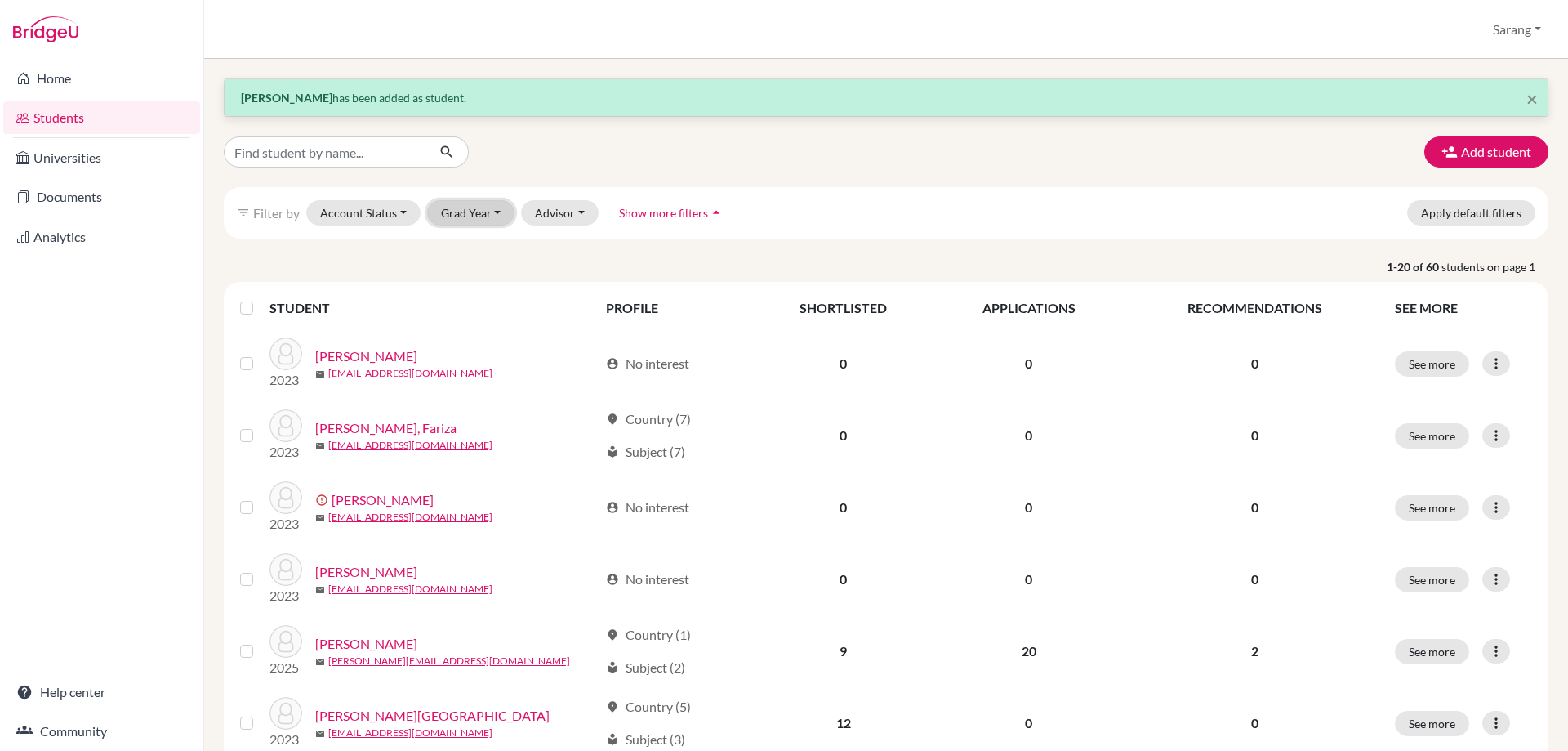
drag, startPoint x: 509, startPoint y: 209, endPoint x: 500, endPoint y: 212, distance: 9.5
click at [506, 210] on button "Grad Year" at bounding box center [471, 212] width 88 height 25
click at [336, 145] on input "Find student by name..." at bounding box center [325, 151] width 203 height 31
type input "2026"
click button "submit" at bounding box center [447, 151] width 44 height 31
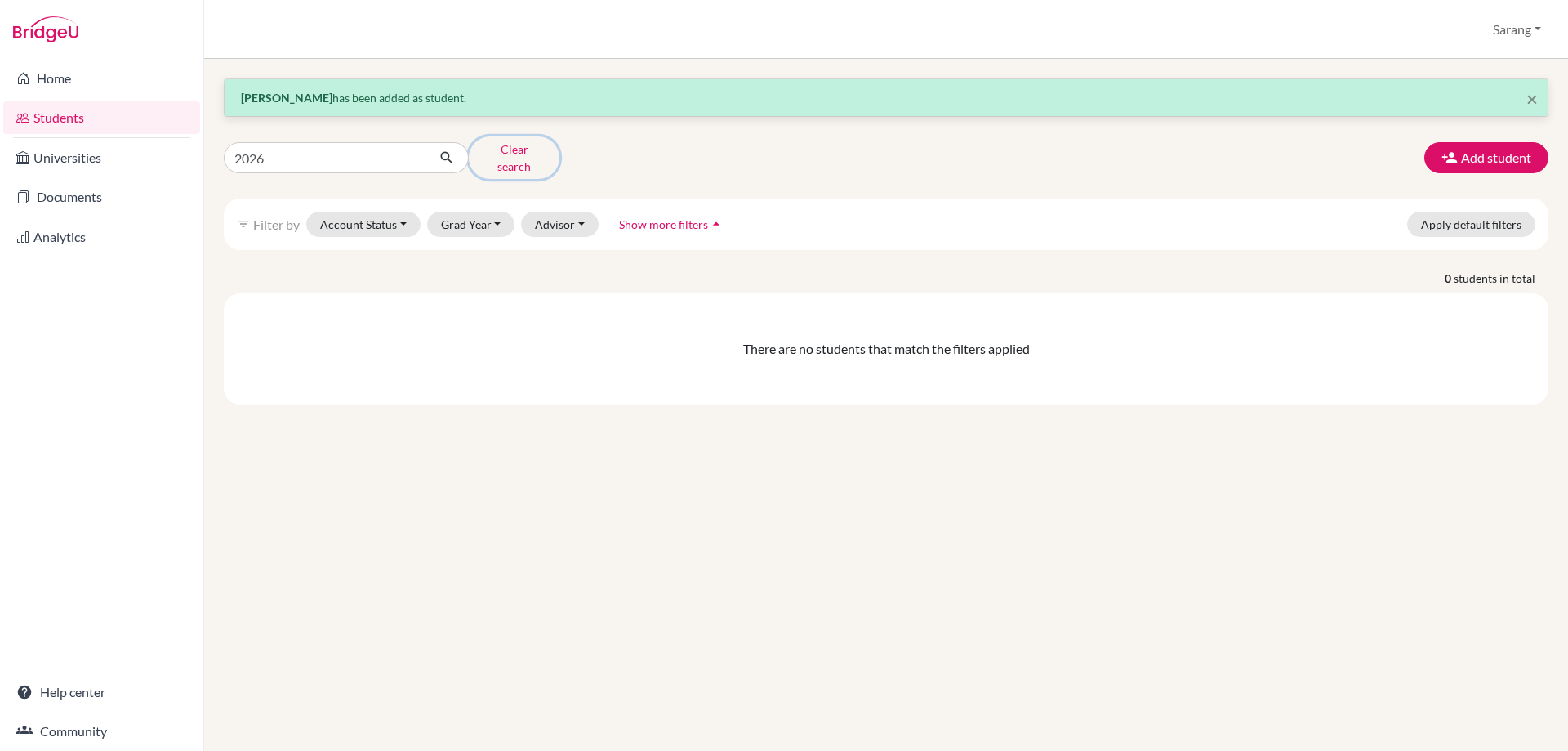
click at [514, 155] on button "Clear search" at bounding box center [513, 157] width 90 height 43
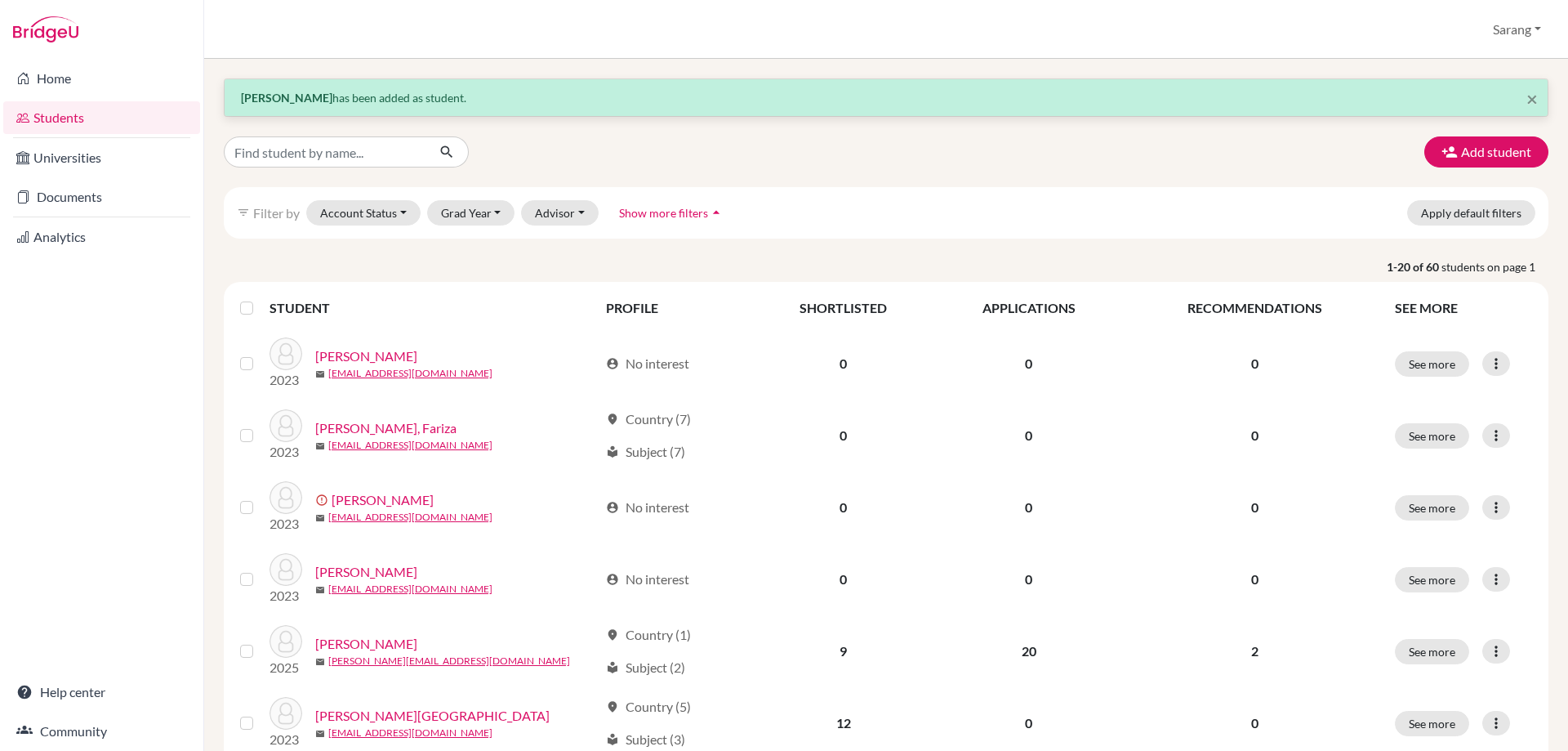
drag, startPoint x: 601, startPoint y: 215, endPoint x: 557, endPoint y: 220, distance: 44.3
click at [598, 214] on div "filter_list Filter by Account Status Active accounts Archived accounts Register…" at bounding box center [886, 213] width 1324 height 52
click at [555, 220] on button "Advisor" at bounding box center [560, 212] width 78 height 25
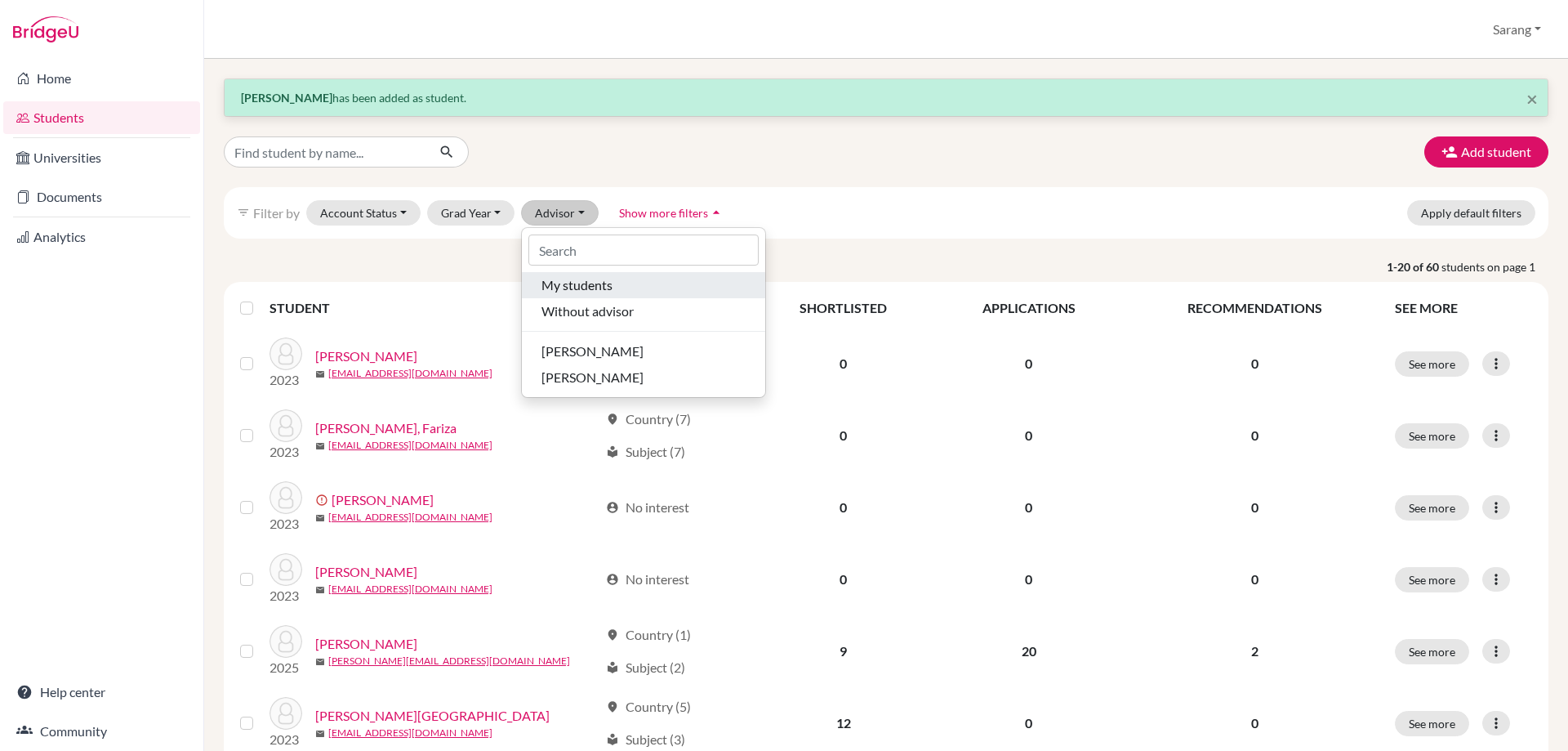
click at [584, 287] on span "My students" at bounding box center [577, 285] width 71 height 20
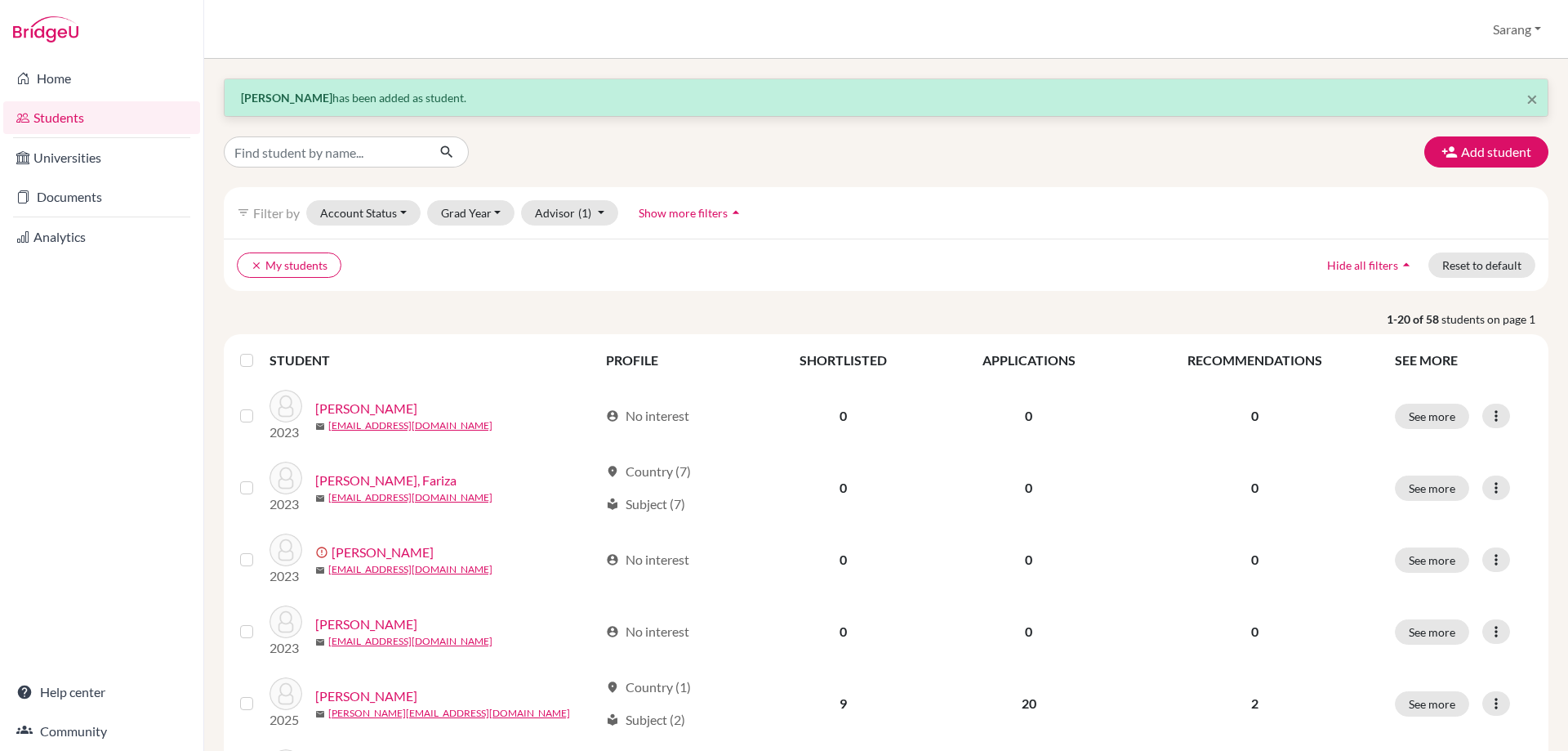
click at [574, 284] on div "clear My students Hide all filters arrow_drop_up Reset to default" at bounding box center [886, 265] width 1324 height 53
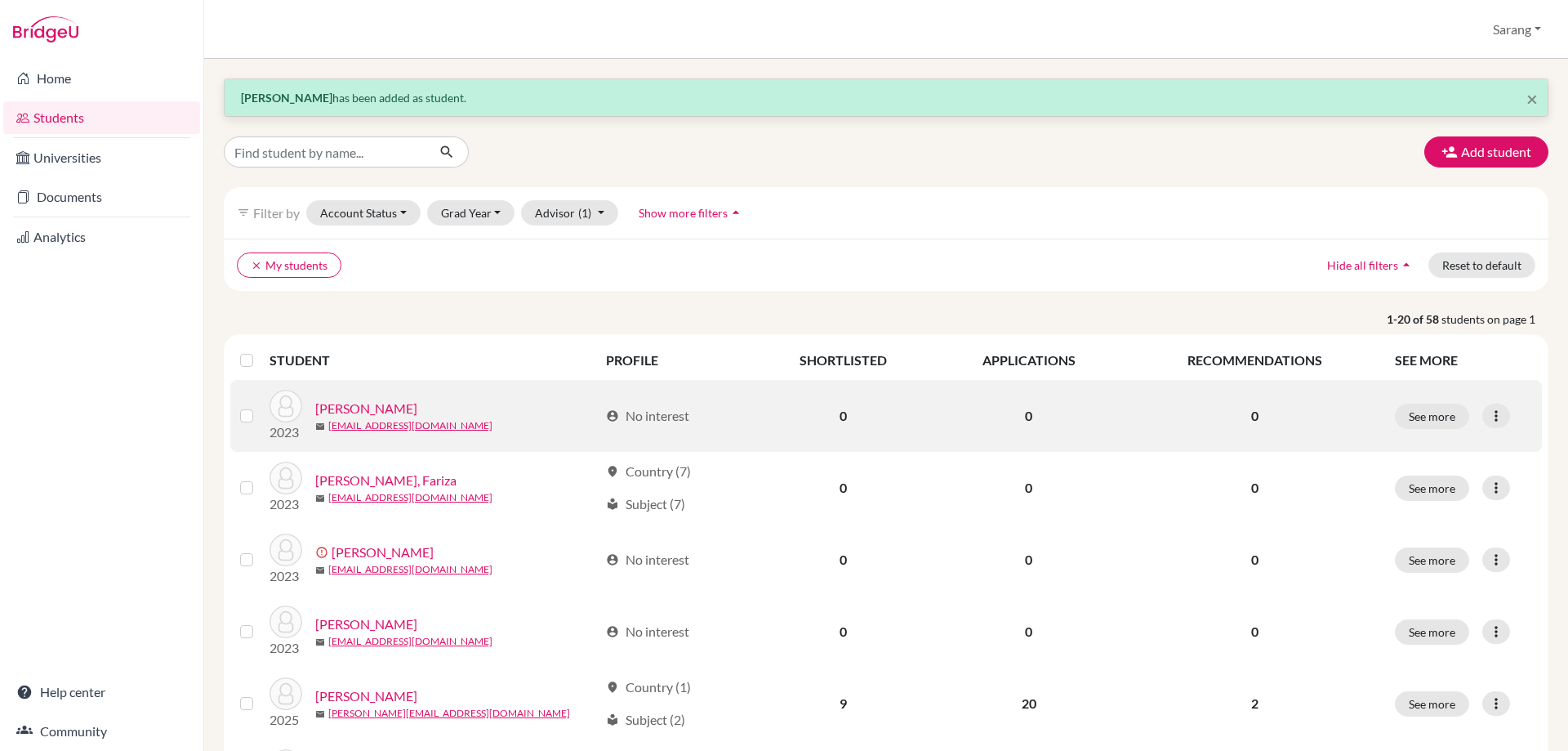
click at [260, 406] on label at bounding box center [260, 406] width 0 height 0
click at [0, 0] on input "checkbox" at bounding box center [0, 0] width 0 height 0
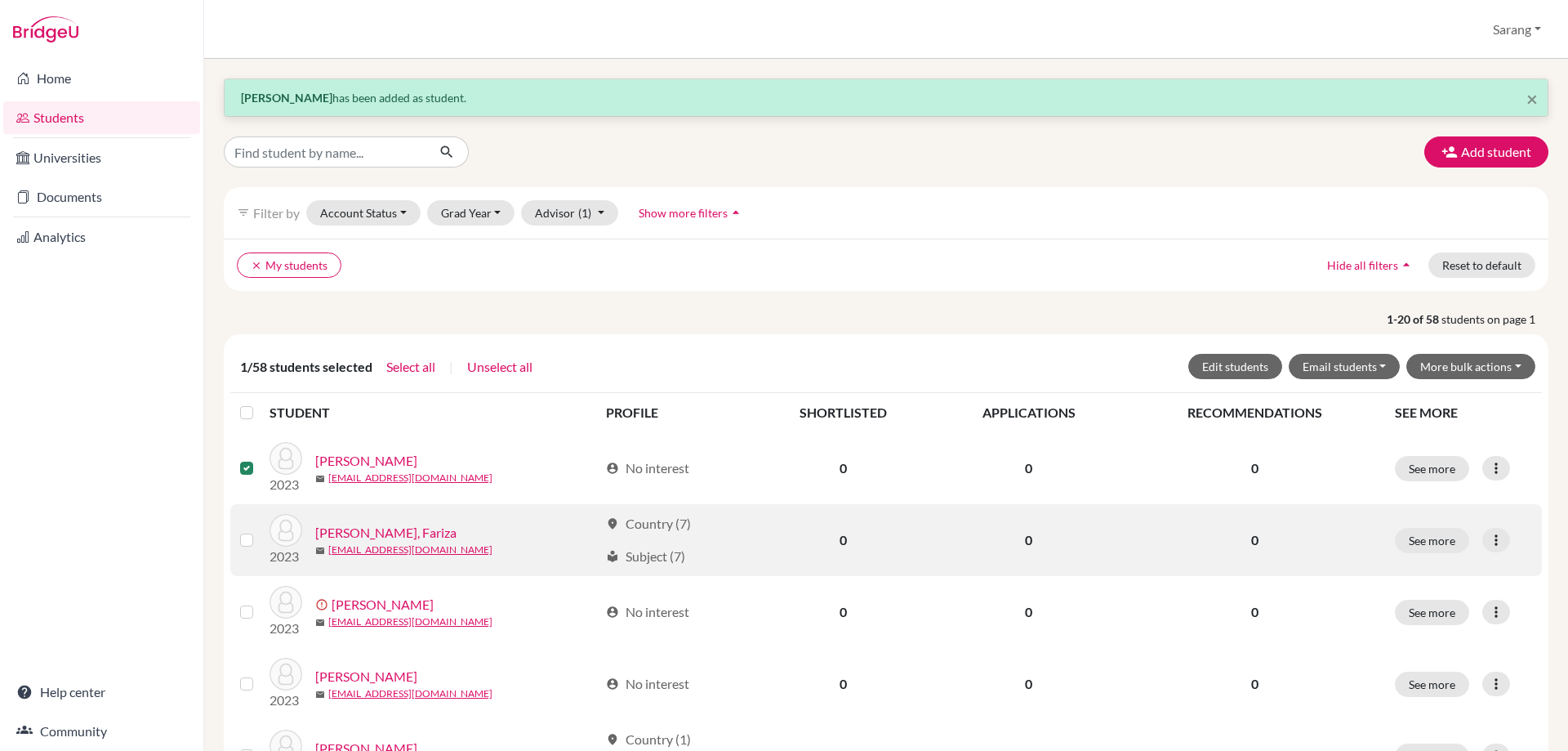
click at [260, 530] on label at bounding box center [260, 530] width 0 height 0
click at [0, 0] on input "checkbox" at bounding box center [0, 0] width 0 height 0
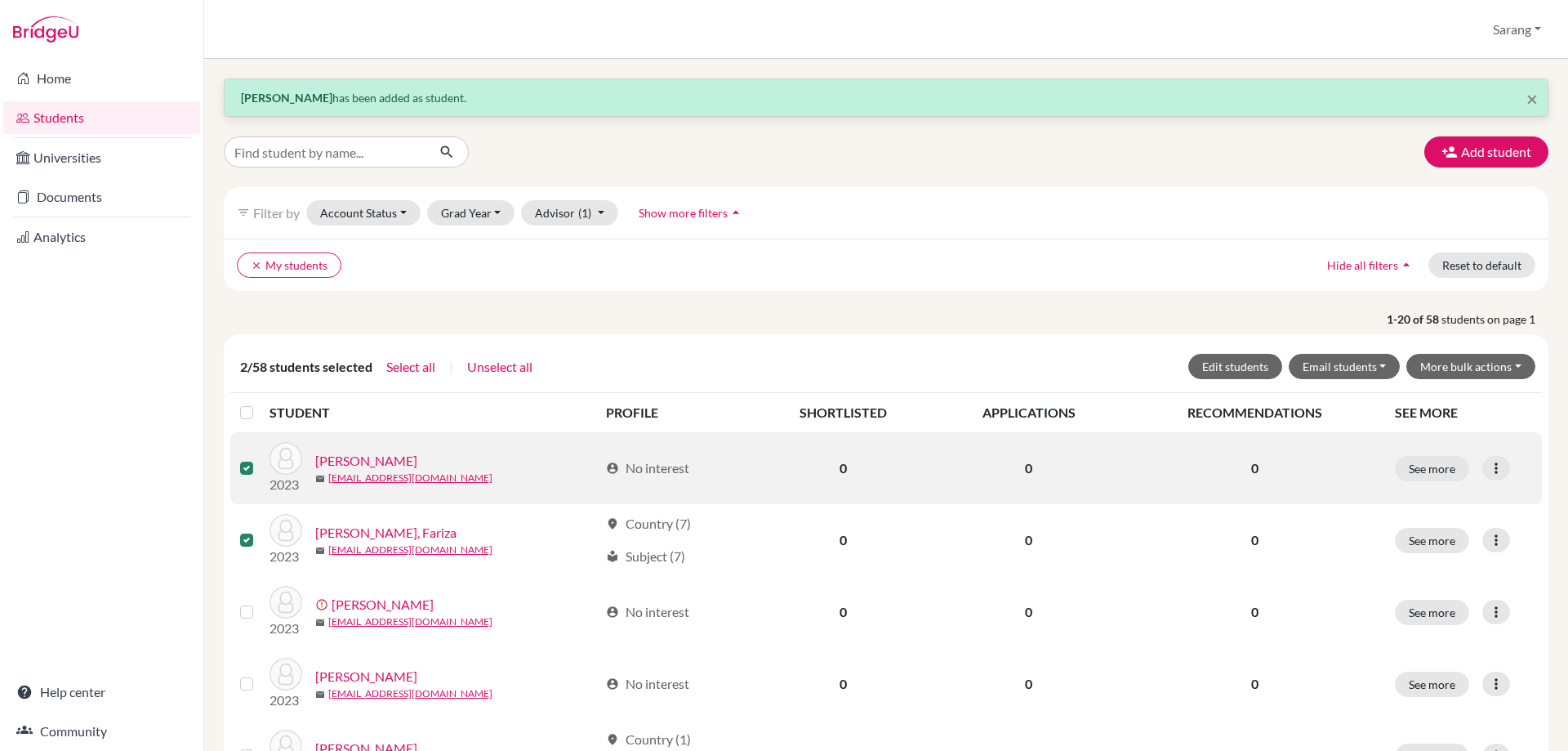
click at [260, 459] on label at bounding box center [260, 459] width 0 height 0
click at [0, 0] on input "checkbox" at bounding box center [0, 0] width 0 height 0
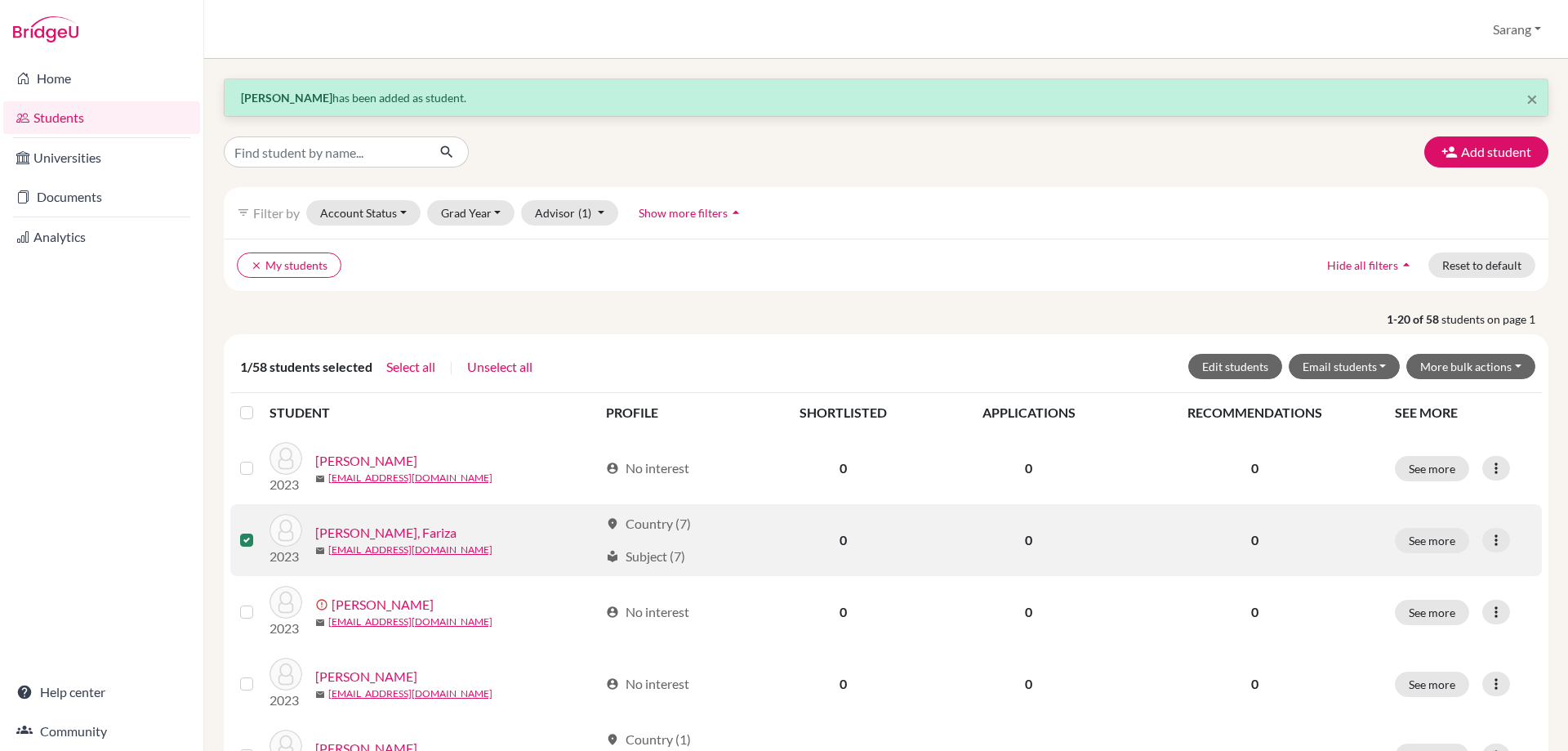
click at [260, 530] on label at bounding box center [260, 530] width 0 height 0
click at [0, 0] on input "checkbox" at bounding box center [0, 0] width 0 height 0
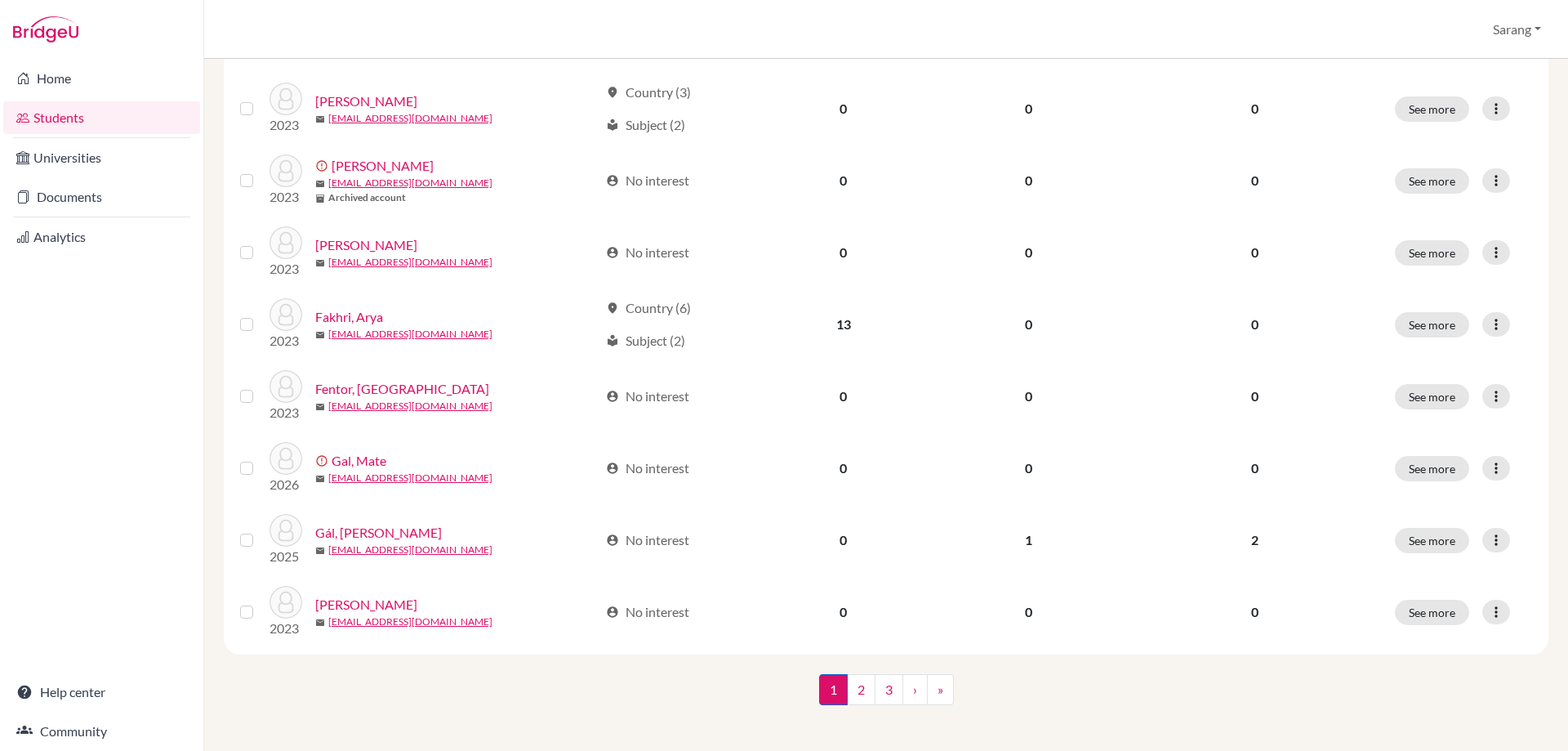
scroll to position [1177, 0]
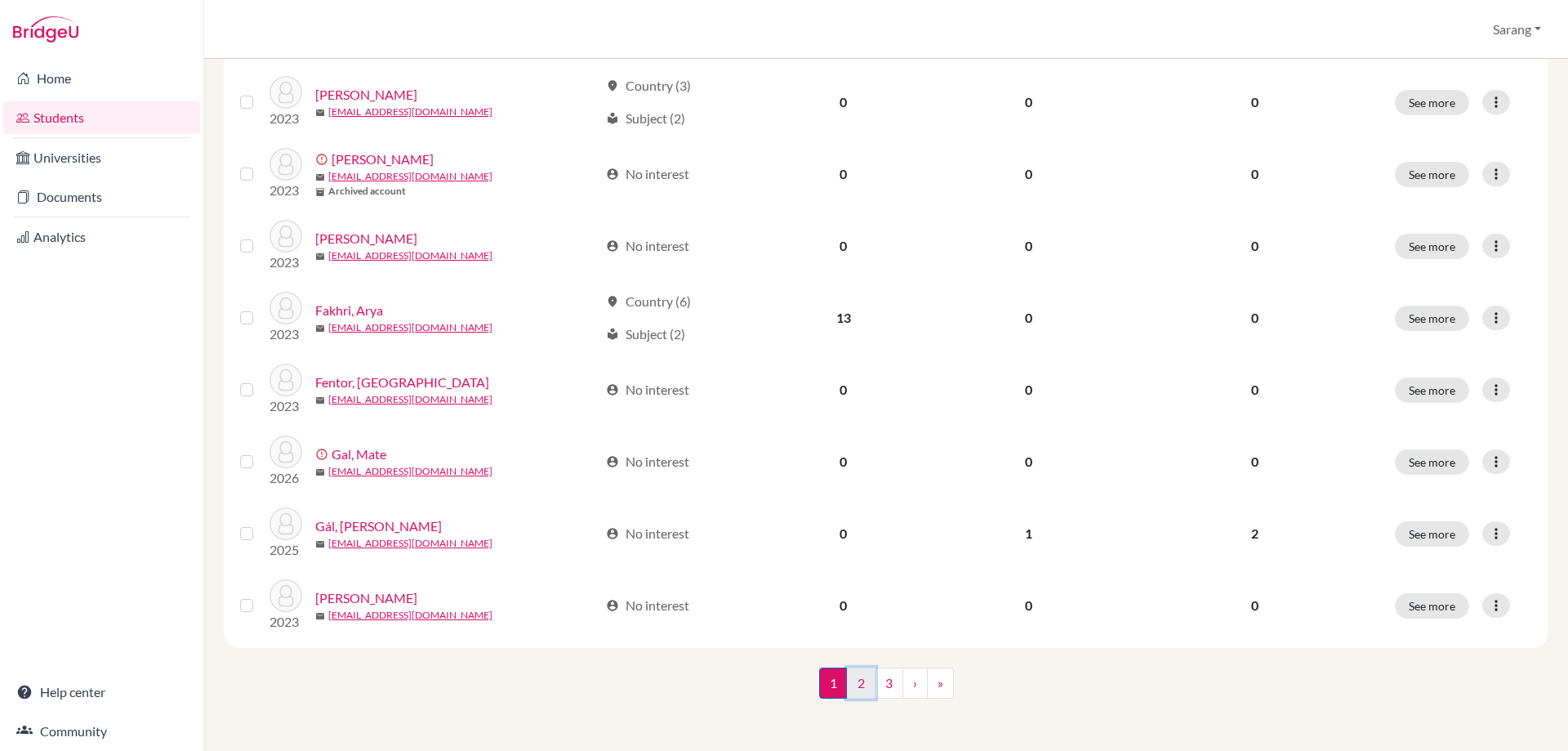
click at [855, 678] on link "2" at bounding box center [861, 682] width 29 height 31
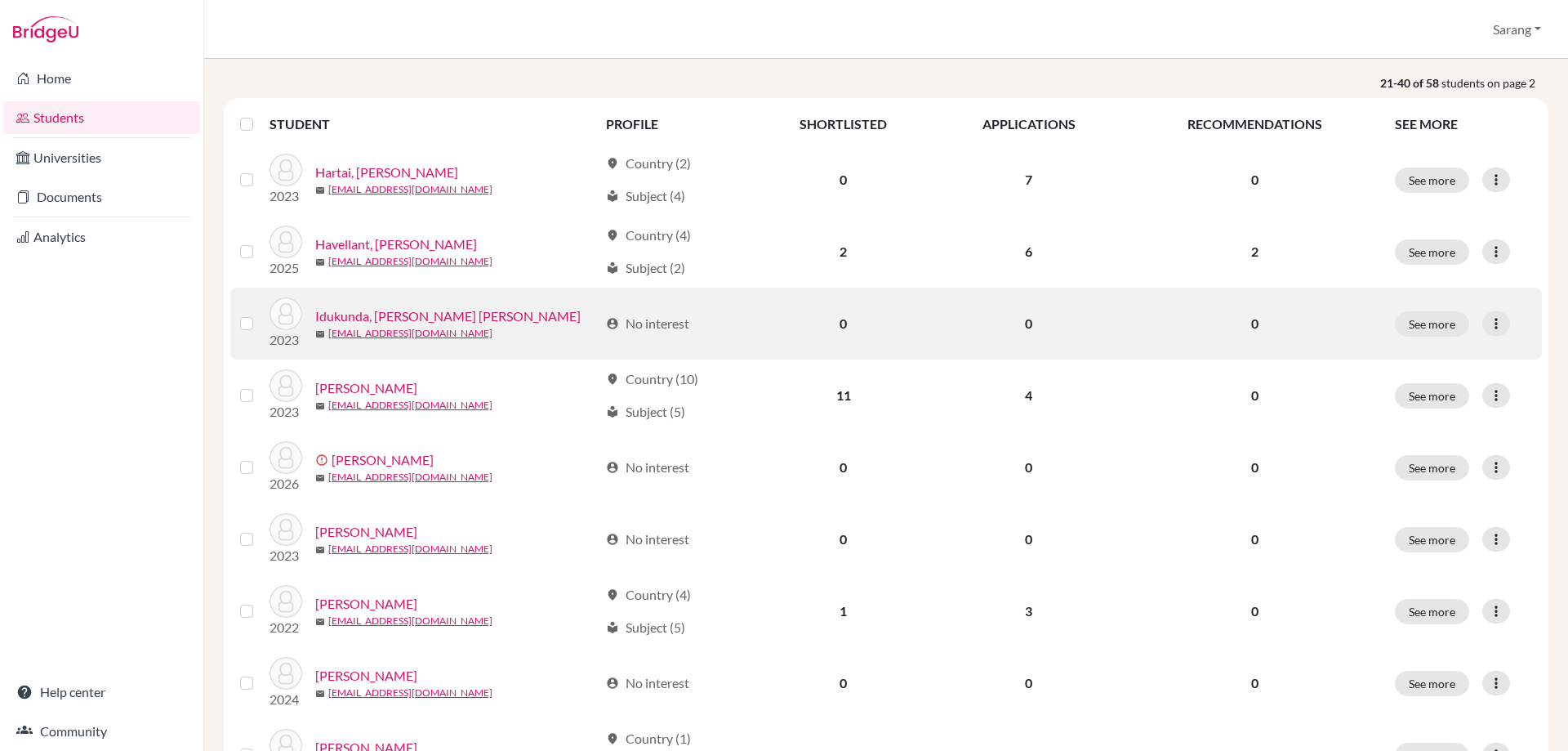
scroll to position [245, 0]
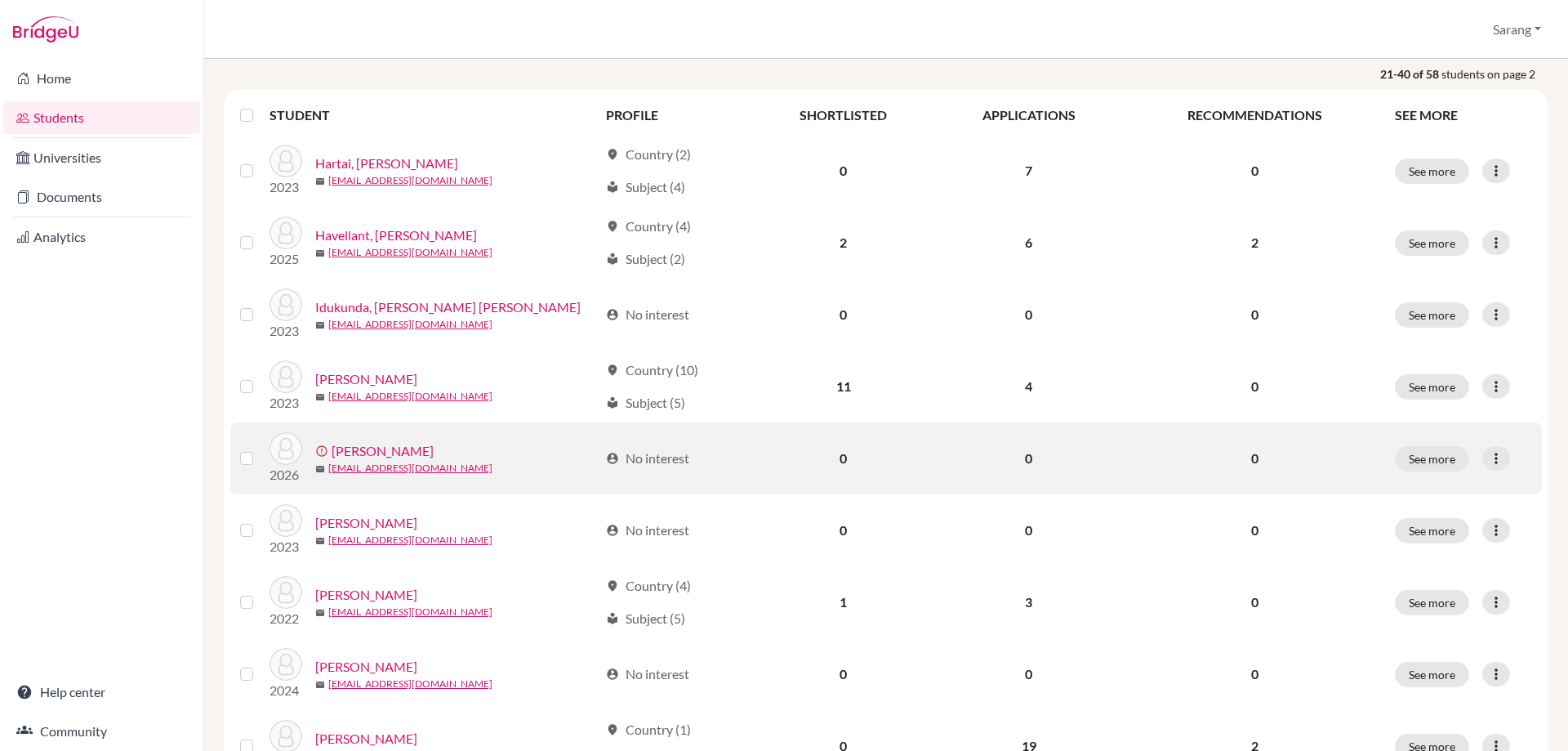
click at [260, 449] on label at bounding box center [260, 449] width 0 height 0
click at [0, 0] on input "checkbox" at bounding box center [0, 0] width 0 height 0
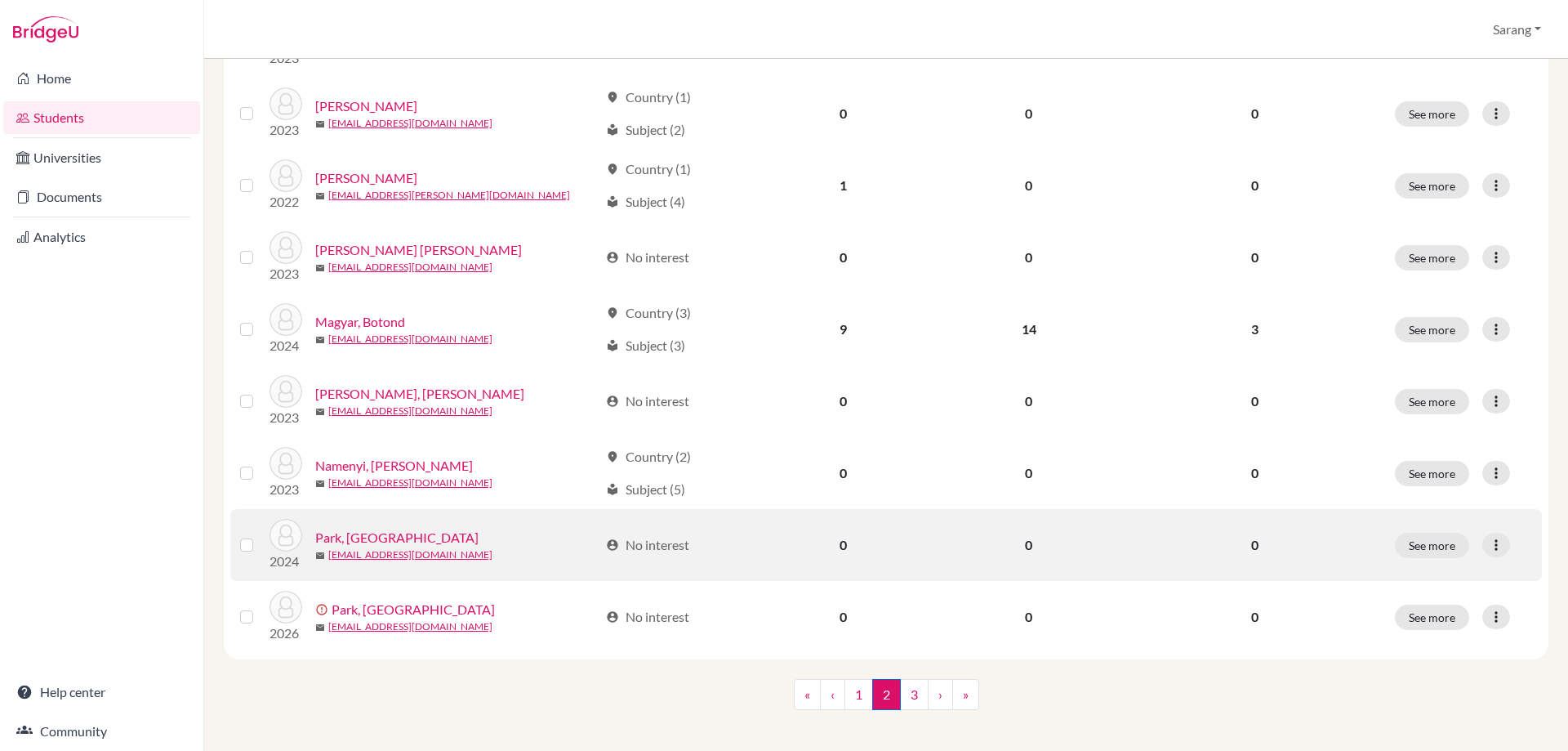
scroll to position [1225, 0]
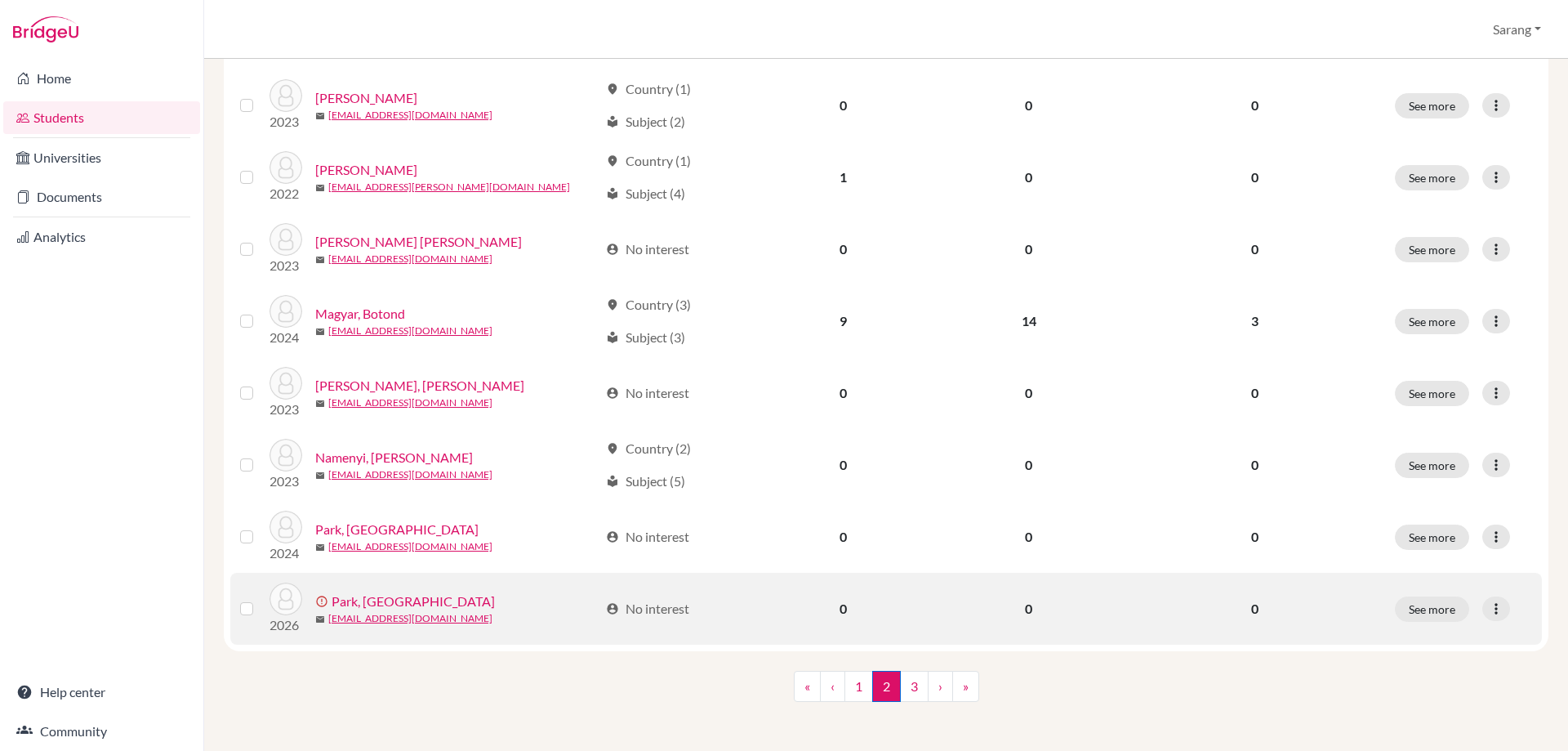
click at [260, 599] on label at bounding box center [260, 599] width 0 height 0
click at [0, 0] on input "checkbox" at bounding box center [0, 0] width 0 height 0
click at [1487, 606] on icon at bounding box center [1495, 609] width 16 height 16
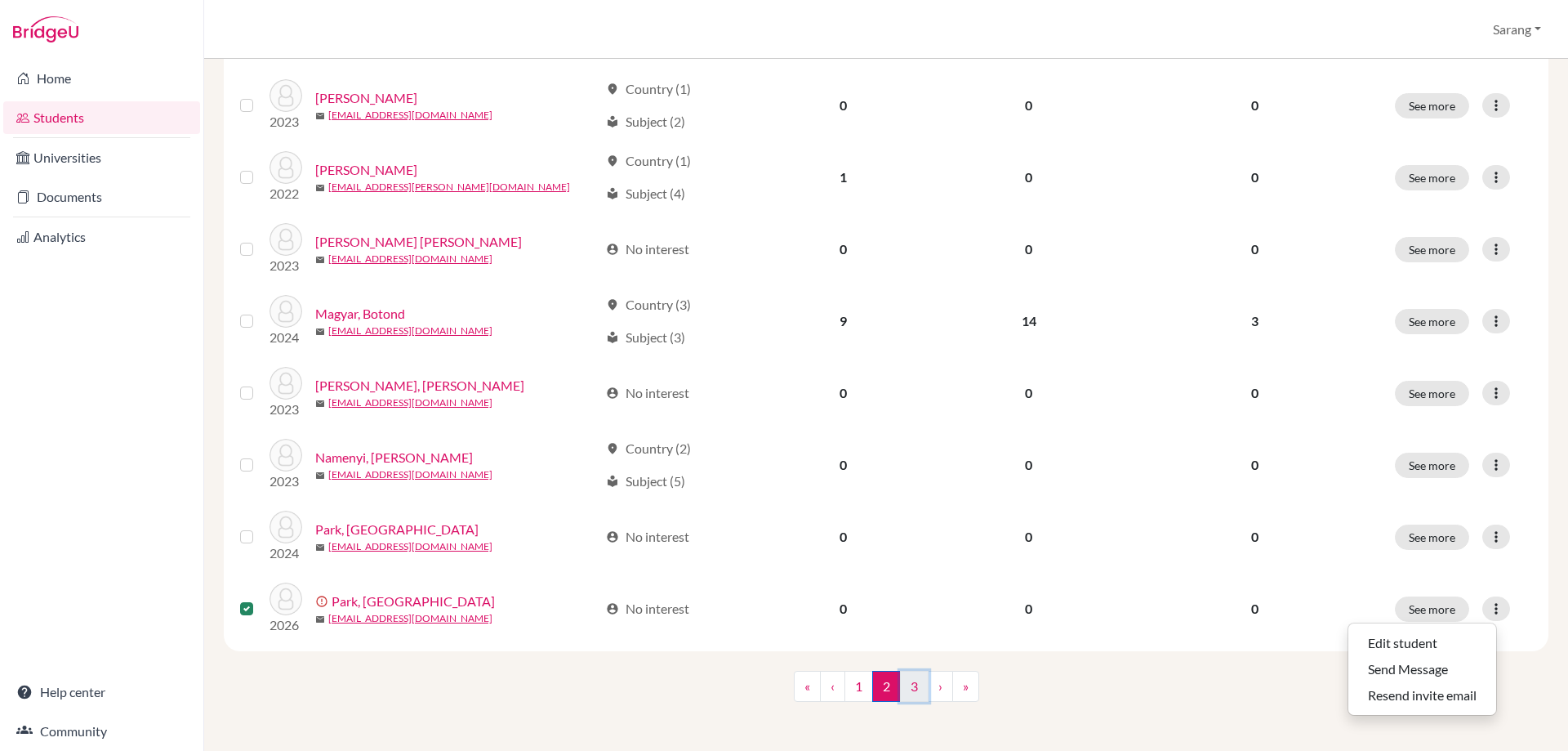
click at [903, 690] on link "3" at bounding box center [914, 685] width 29 height 31
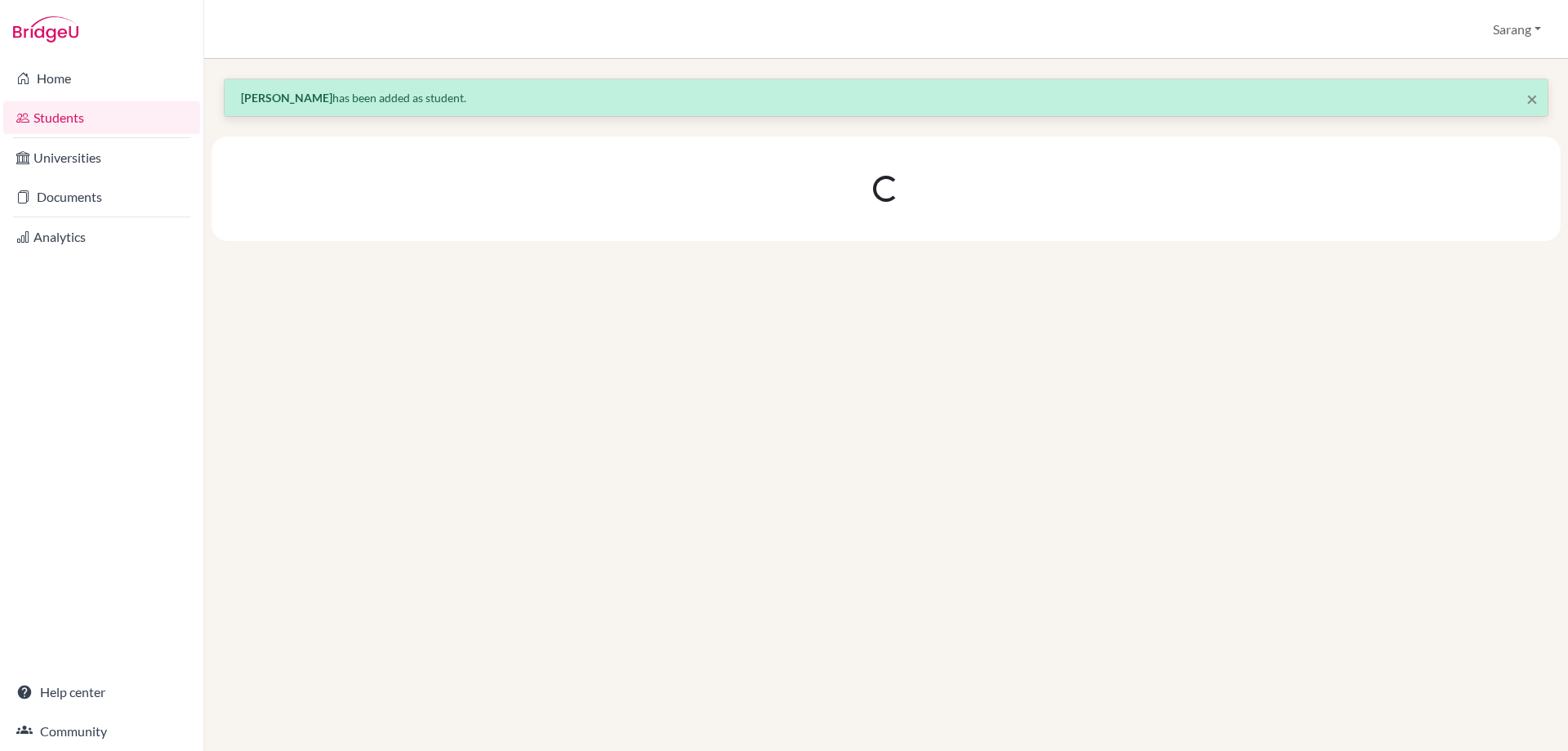
scroll to position [0, 0]
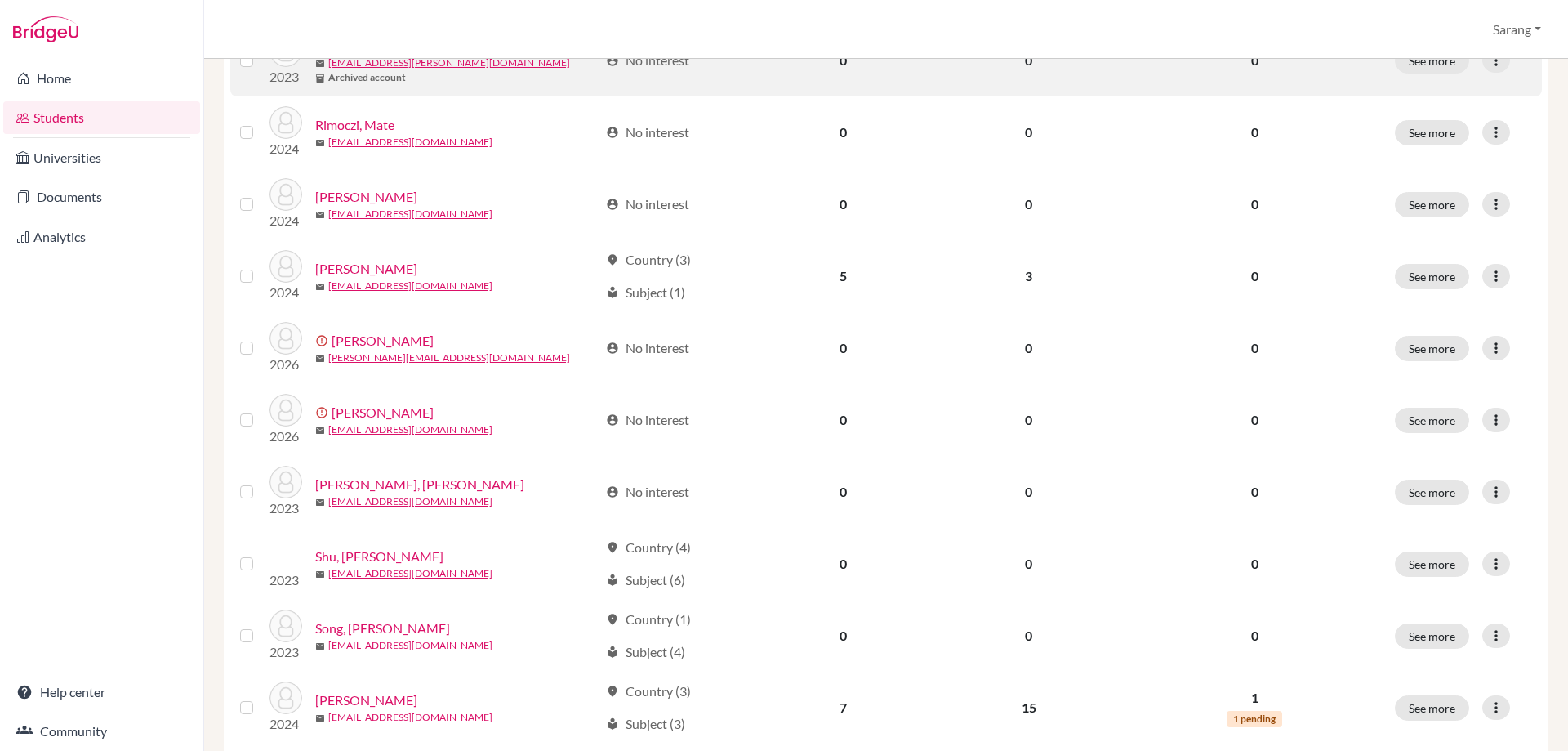
scroll to position [409, 0]
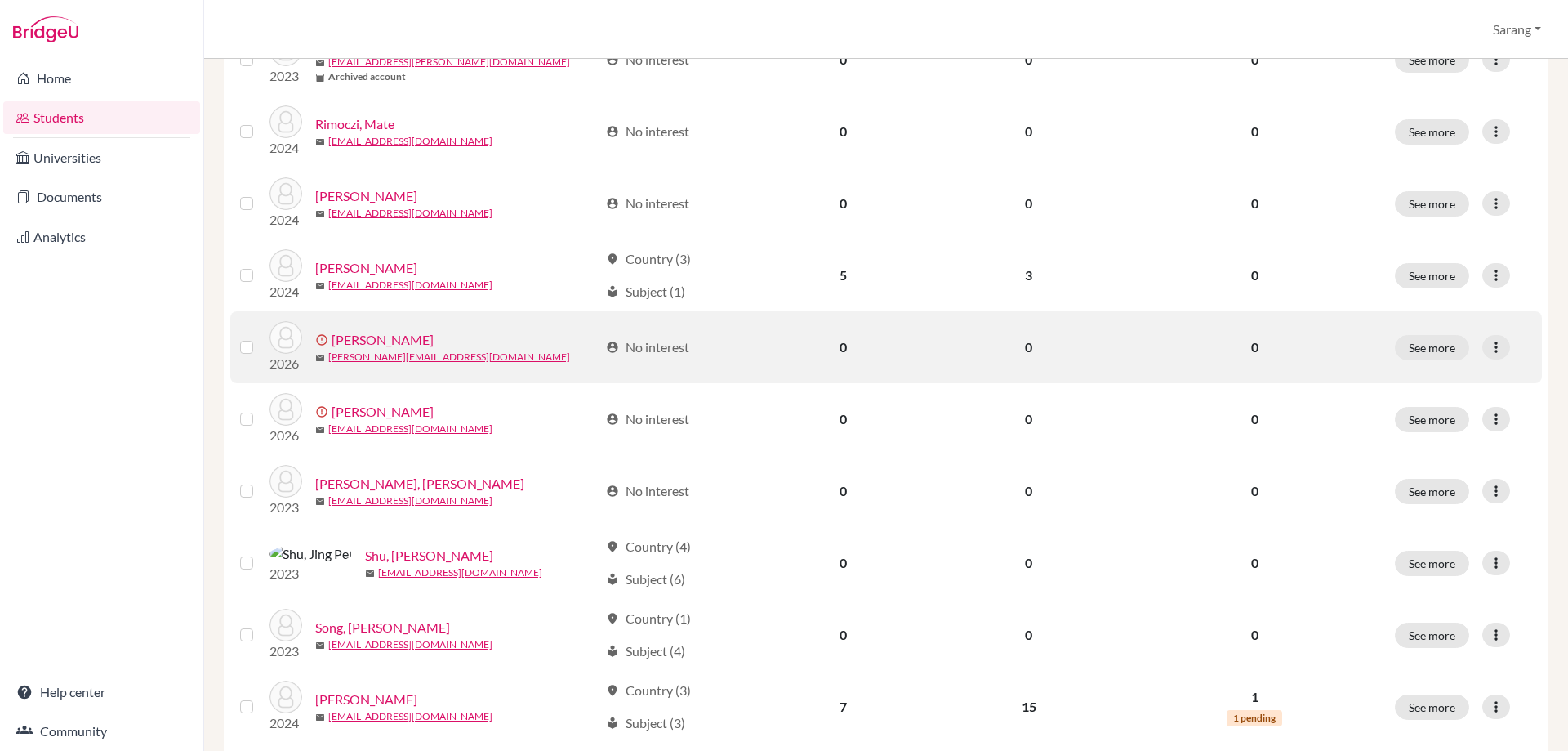
click at [260, 337] on label at bounding box center [260, 337] width 0 height 0
click at [0, 0] on input "checkbox" at bounding box center [0, 0] width 0 height 0
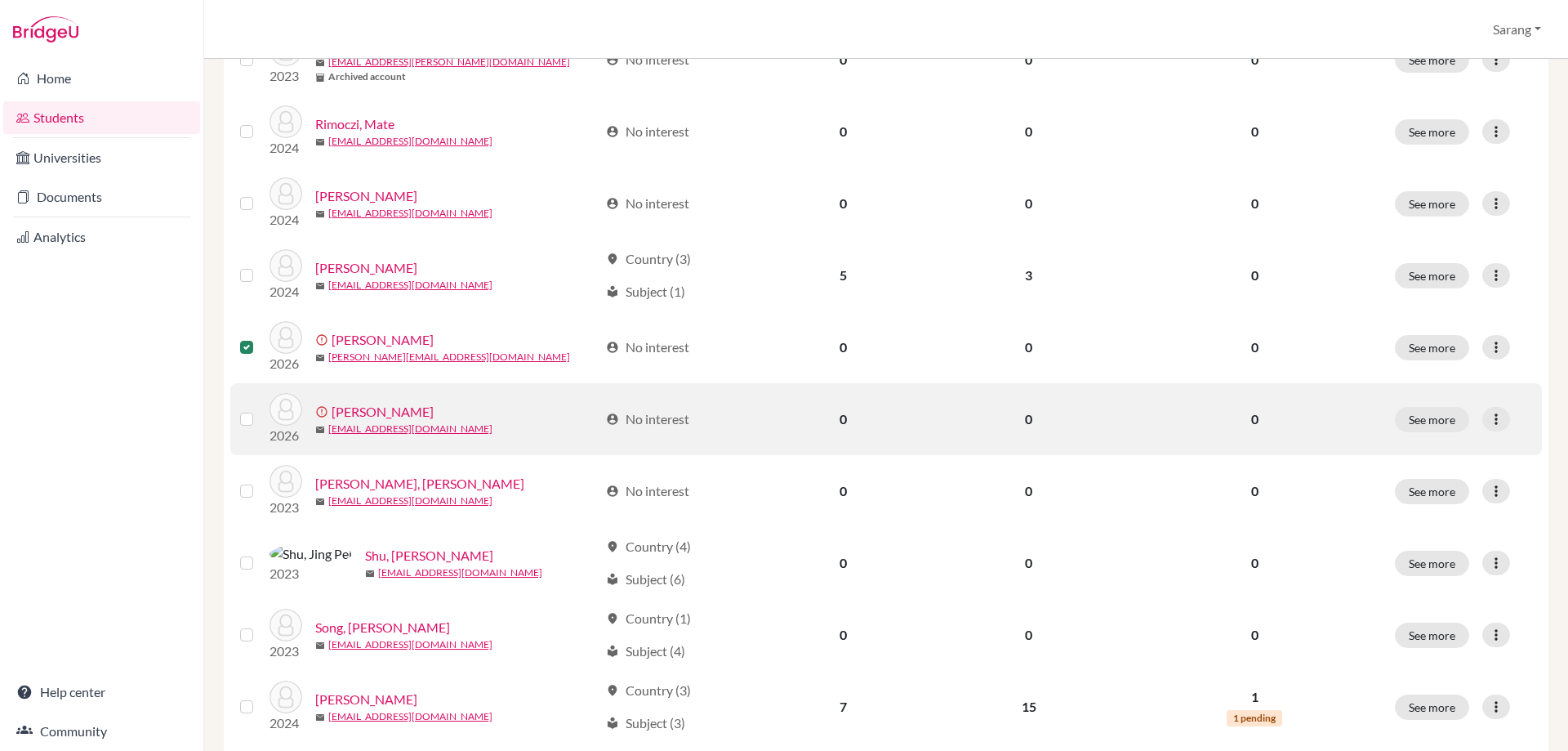
click at [260, 409] on label at bounding box center [260, 409] width 0 height 0
click at [0, 0] on input "checkbox" at bounding box center [0, 0] width 0 height 0
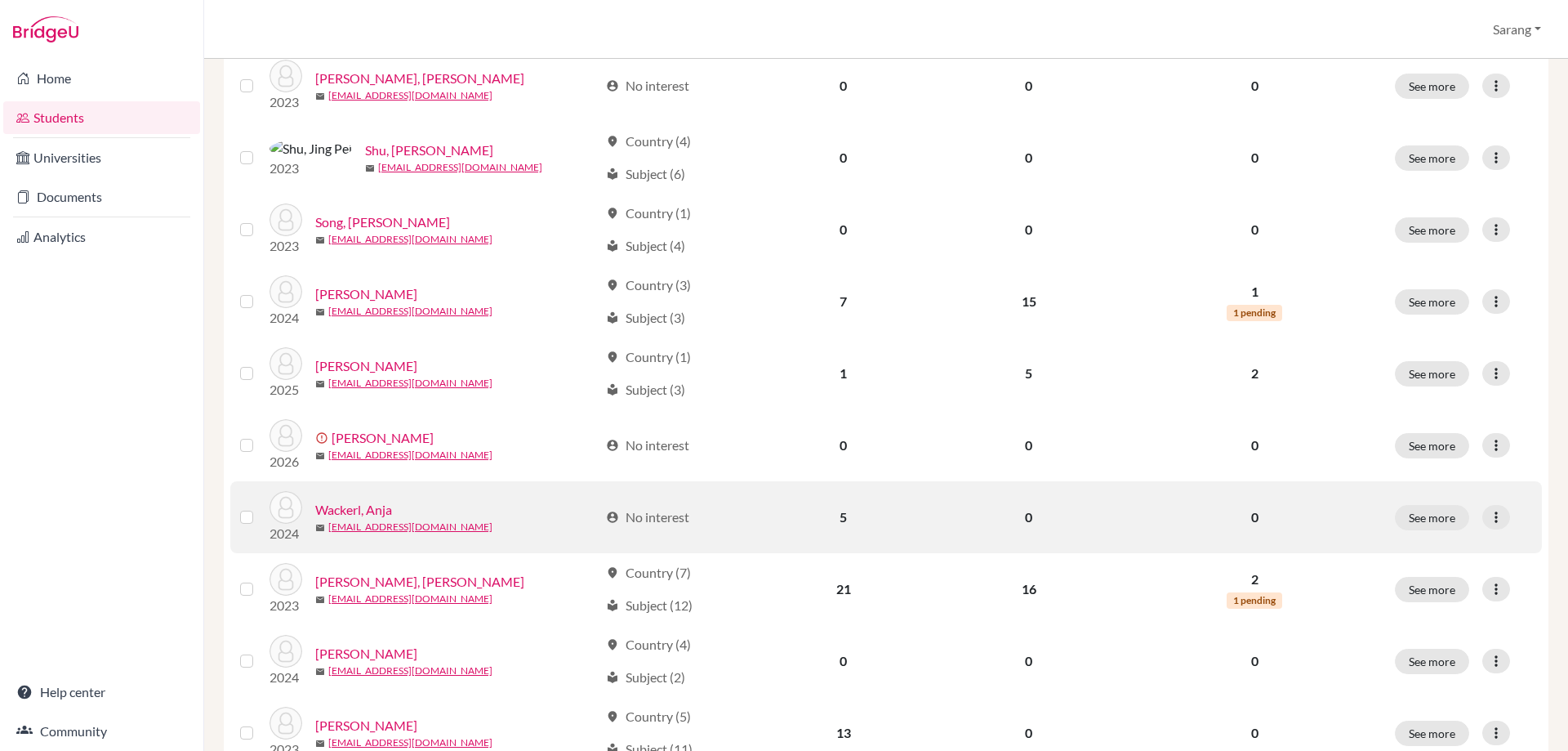
scroll to position [817, 0]
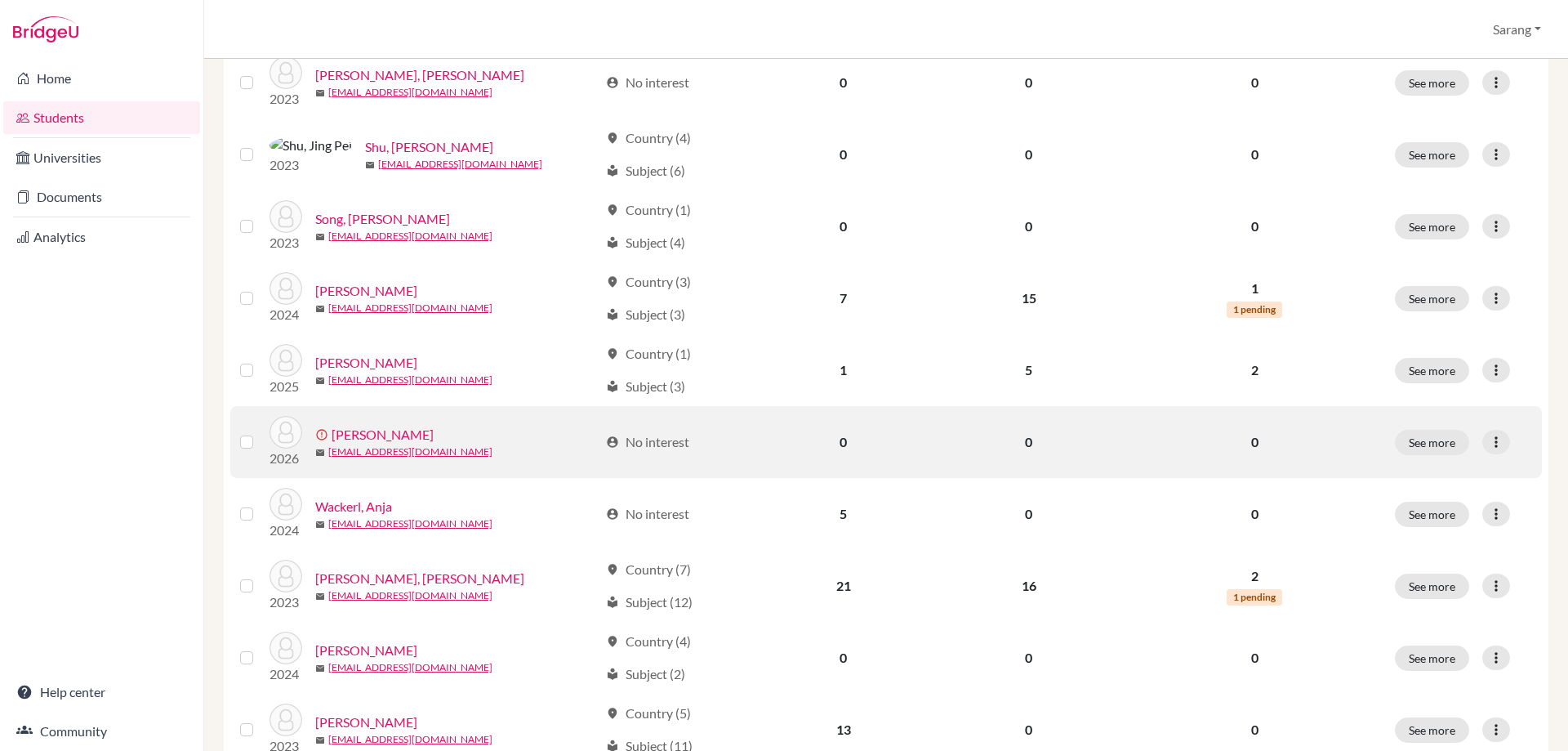
click at [260, 432] on label at bounding box center [260, 432] width 0 height 0
click at [0, 0] on input "checkbox" at bounding box center [0, 0] width 0 height 0
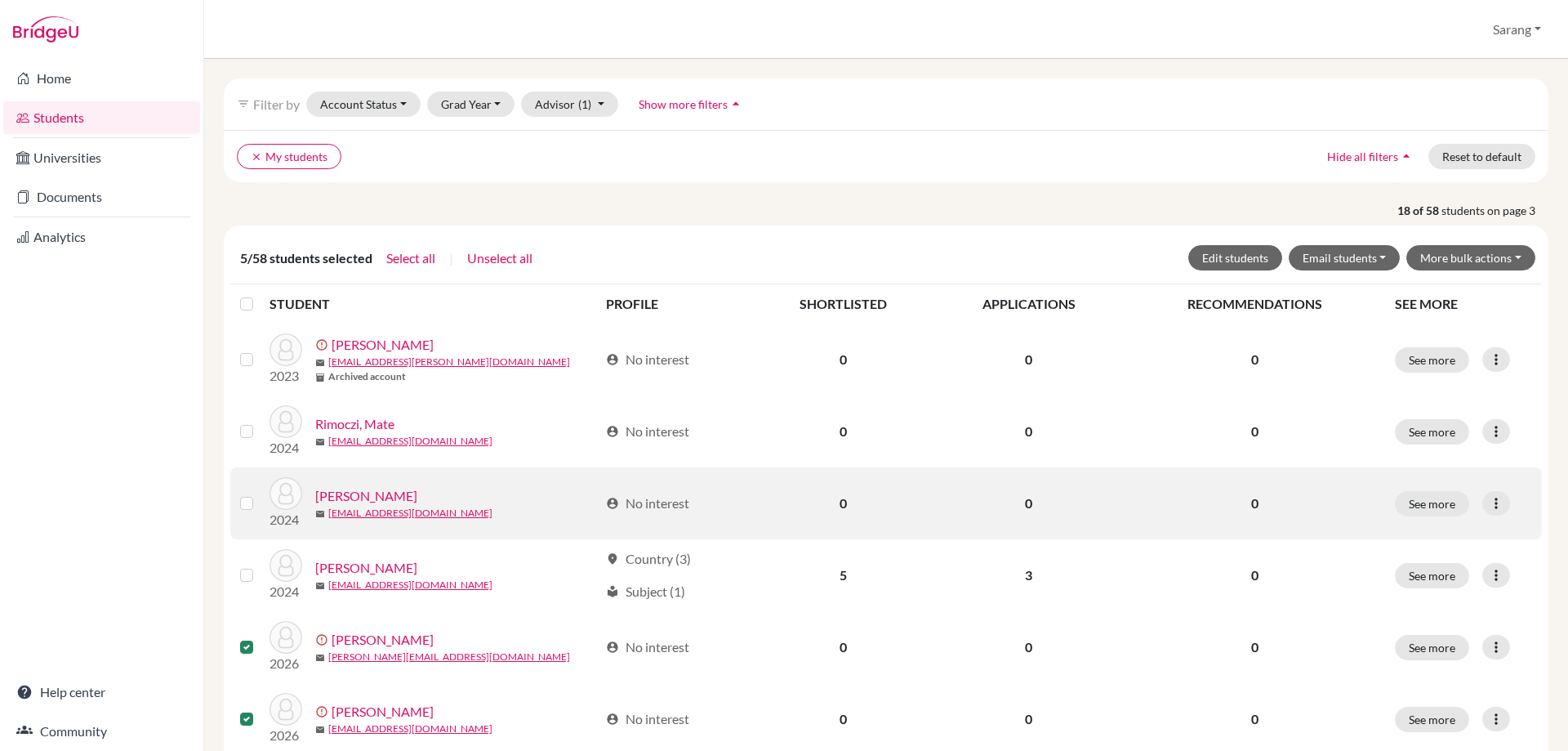
scroll to position [0, 0]
